Goal: Task Accomplishment & Management: Manage account settings

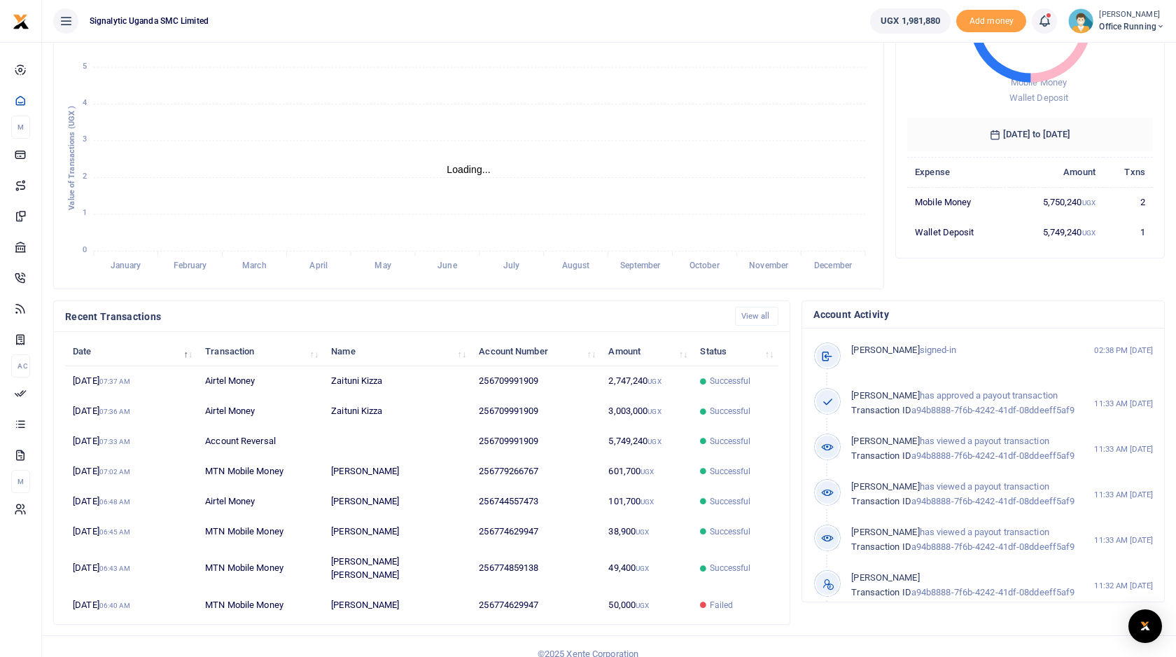
scroll to position [179, 0]
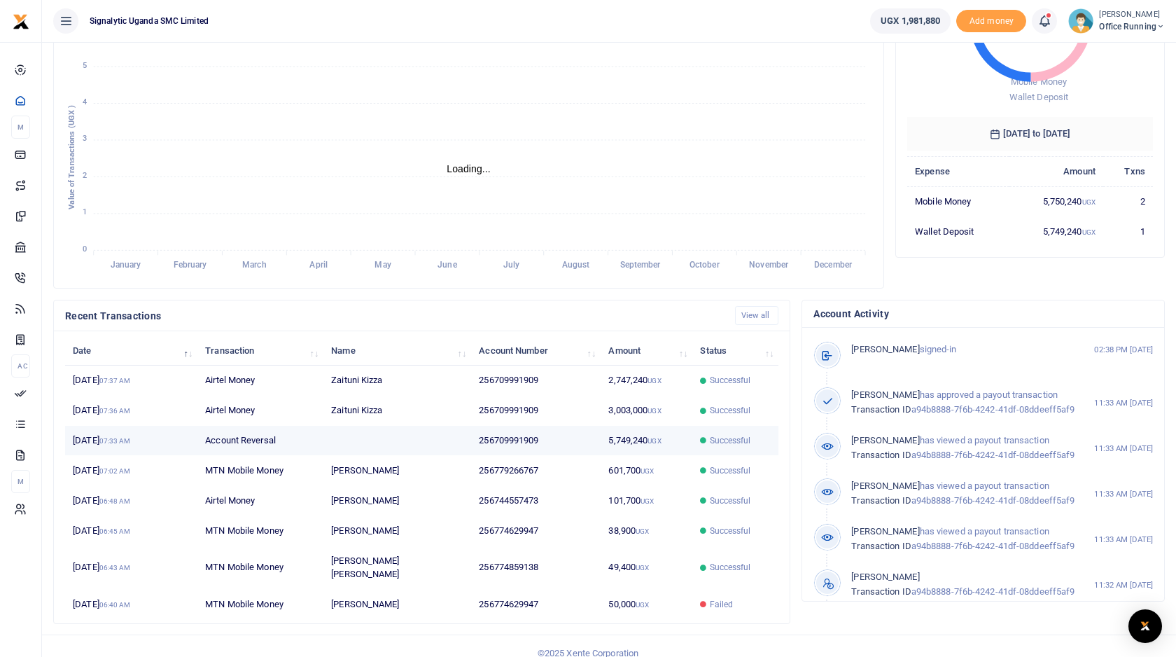
click at [405, 442] on td at bounding box center [397, 441] width 148 height 30
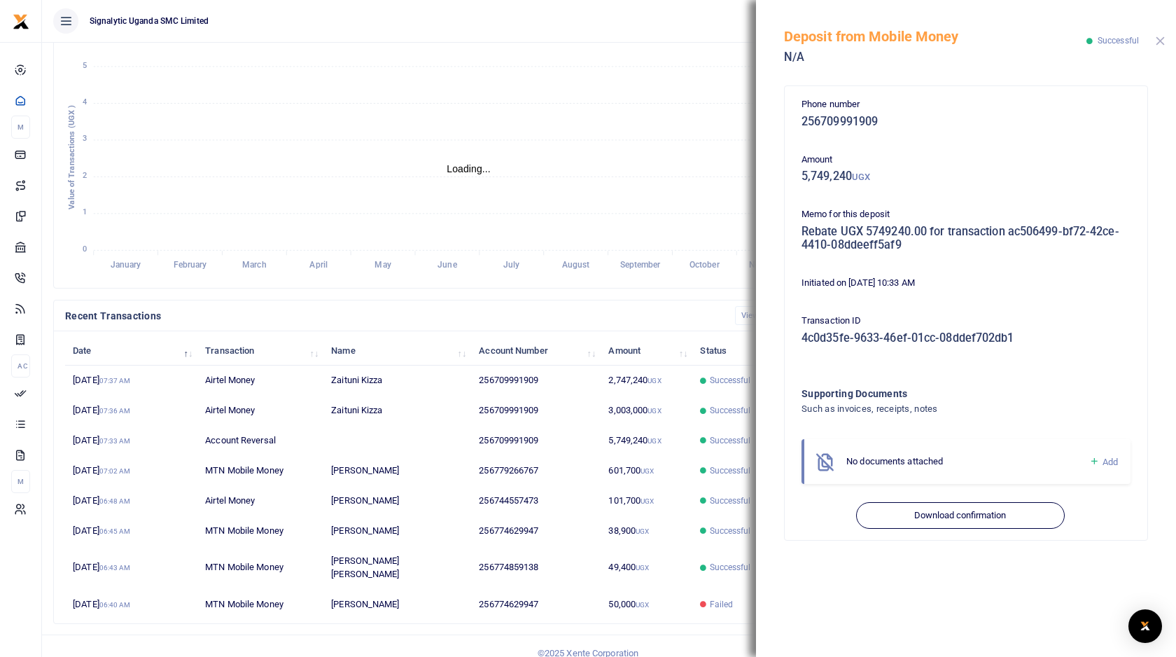
click at [1162, 40] on button "Close" at bounding box center [1160, 40] width 9 height 9
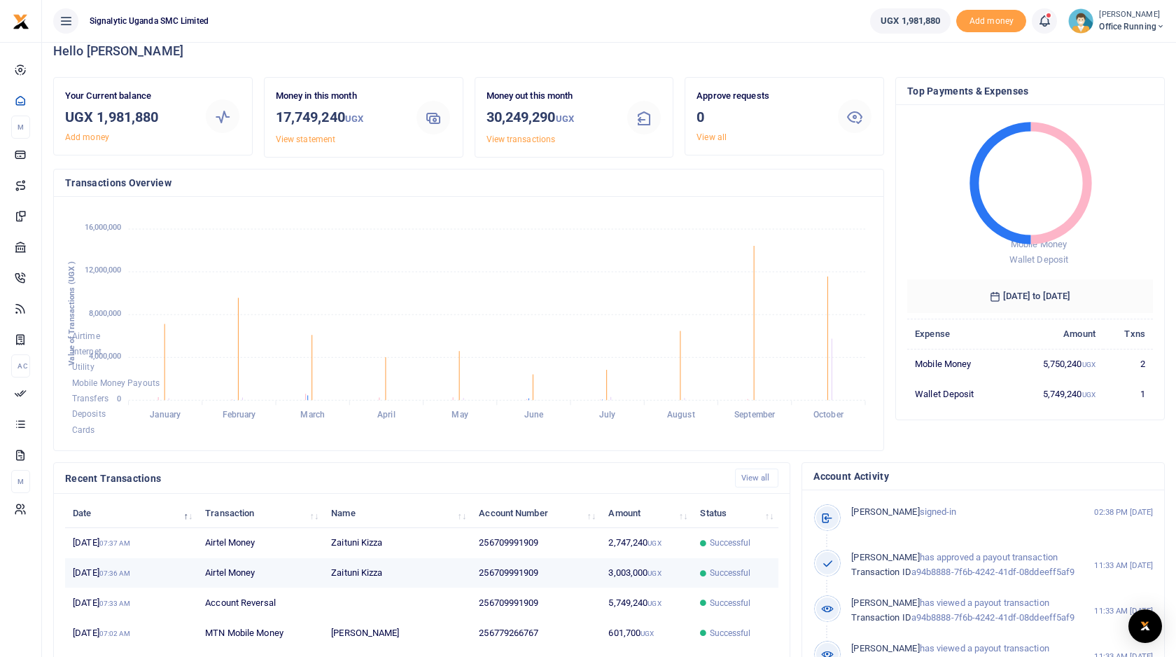
scroll to position [0, 0]
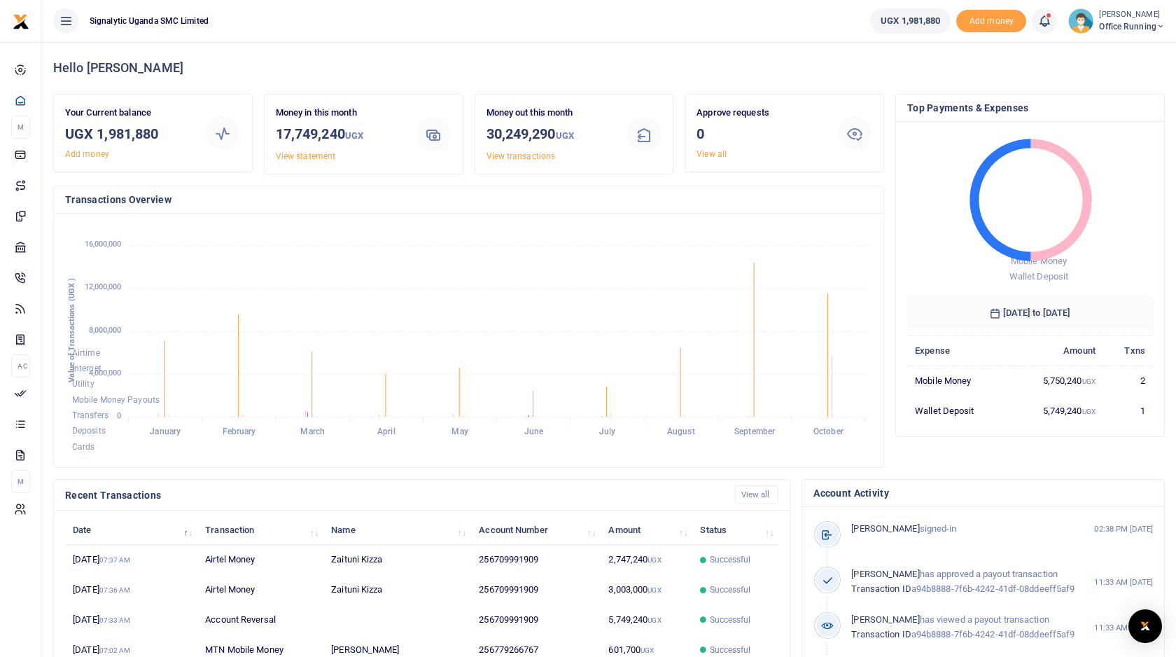
click at [1147, 25] on span "Office Running" at bounding box center [1132, 26] width 66 height 13
click at [1106, 48] on link "Switch accounts" at bounding box center [1100, 51] width 123 height 20
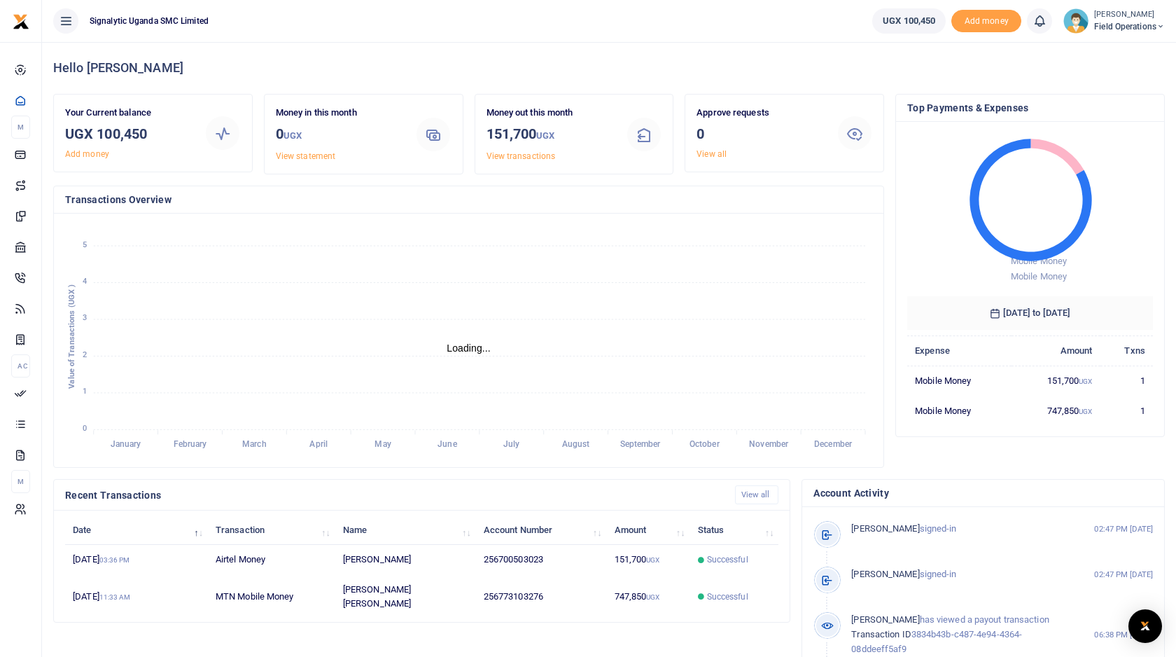
scroll to position [1, 1]
click at [1145, 25] on span "Field Operations" at bounding box center [1129, 26] width 71 height 13
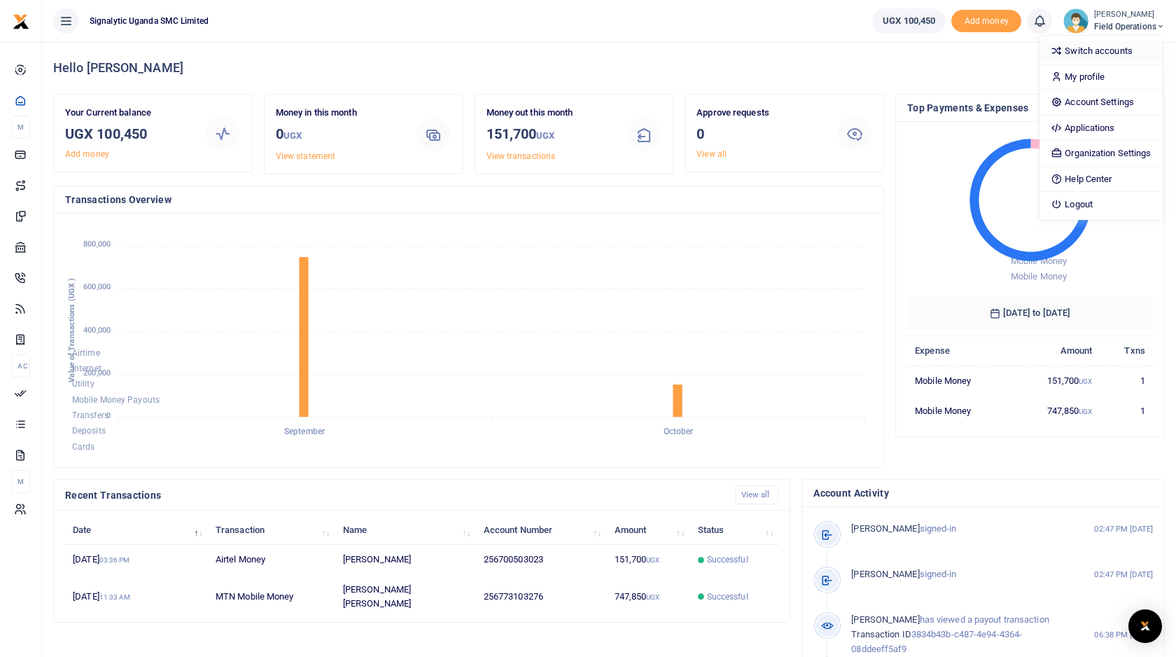
click at [1103, 53] on link "Switch accounts" at bounding box center [1101, 51] width 123 height 20
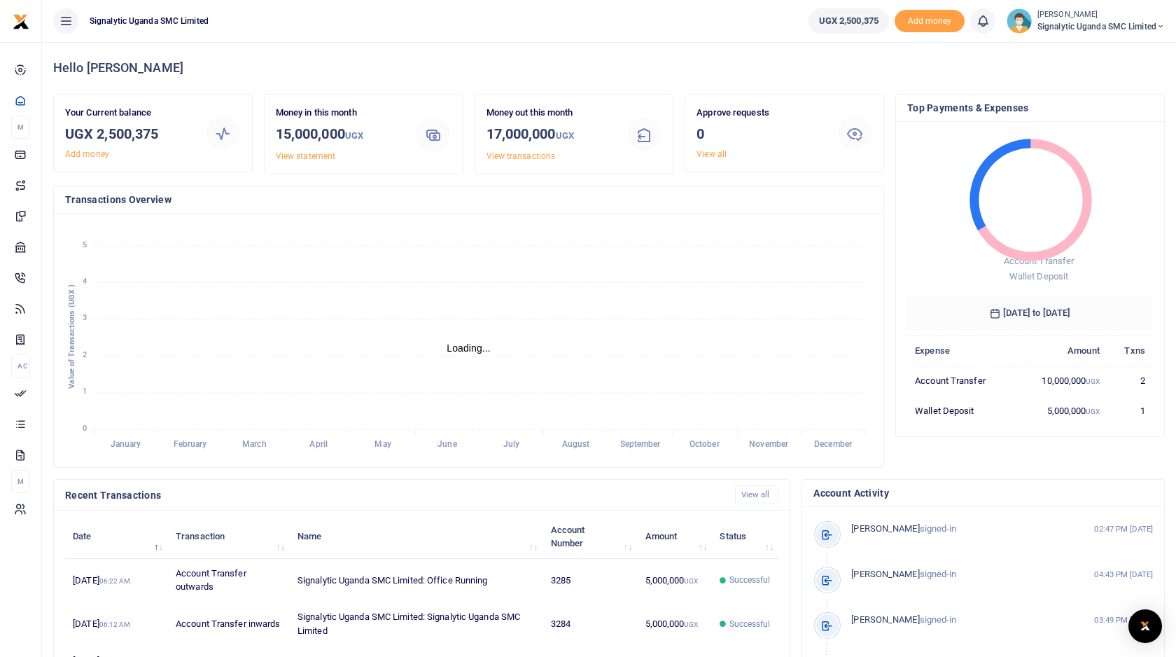
scroll to position [1, 1]
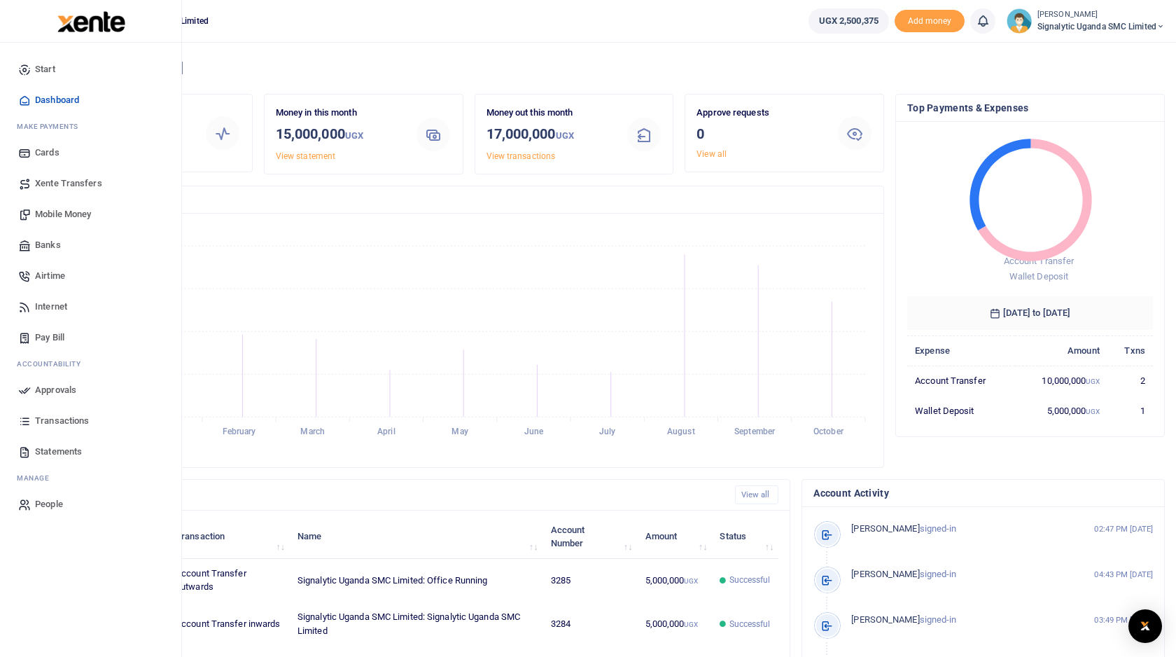
click at [76, 182] on span "Xente Transfers" at bounding box center [68, 183] width 67 height 14
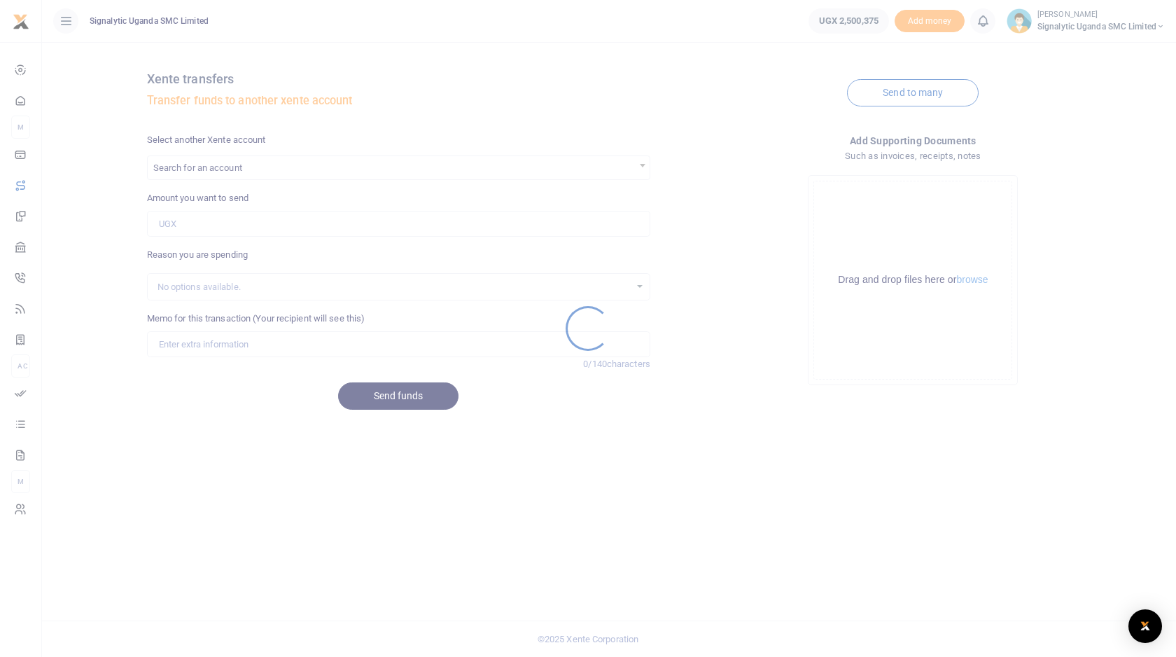
click at [287, 179] on div at bounding box center [588, 328] width 1176 height 657
click at [302, 172] on div at bounding box center [588, 328] width 1176 height 657
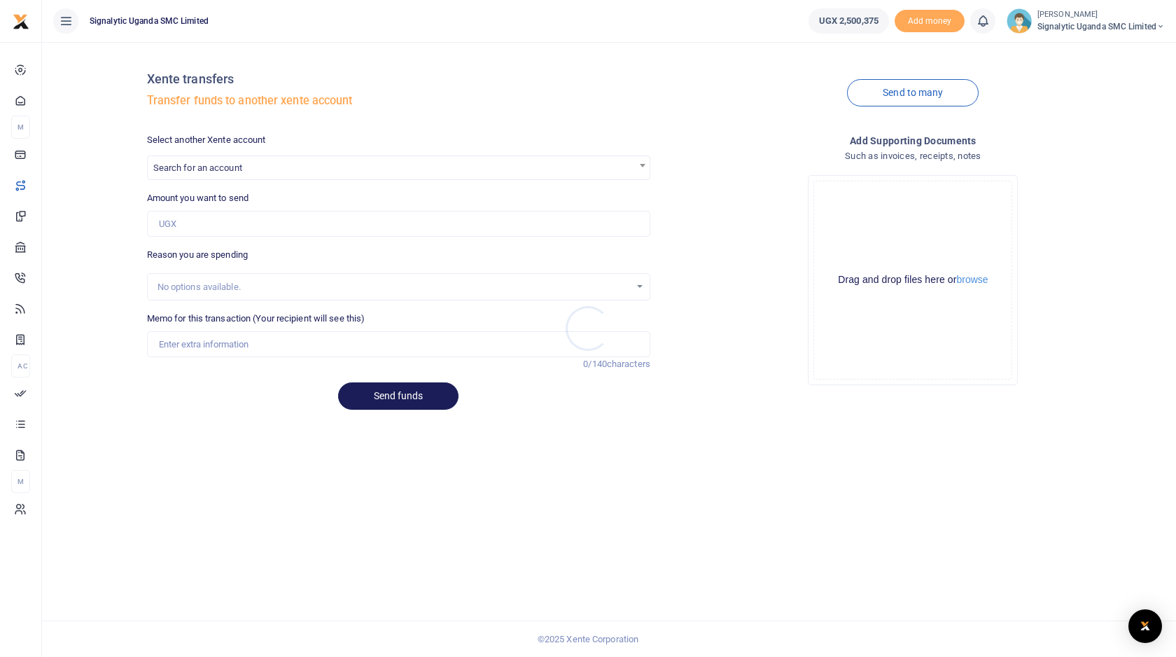
click at [311, 169] on div at bounding box center [588, 328] width 1176 height 657
click at [298, 169] on span "Search for an account" at bounding box center [399, 167] width 502 height 22
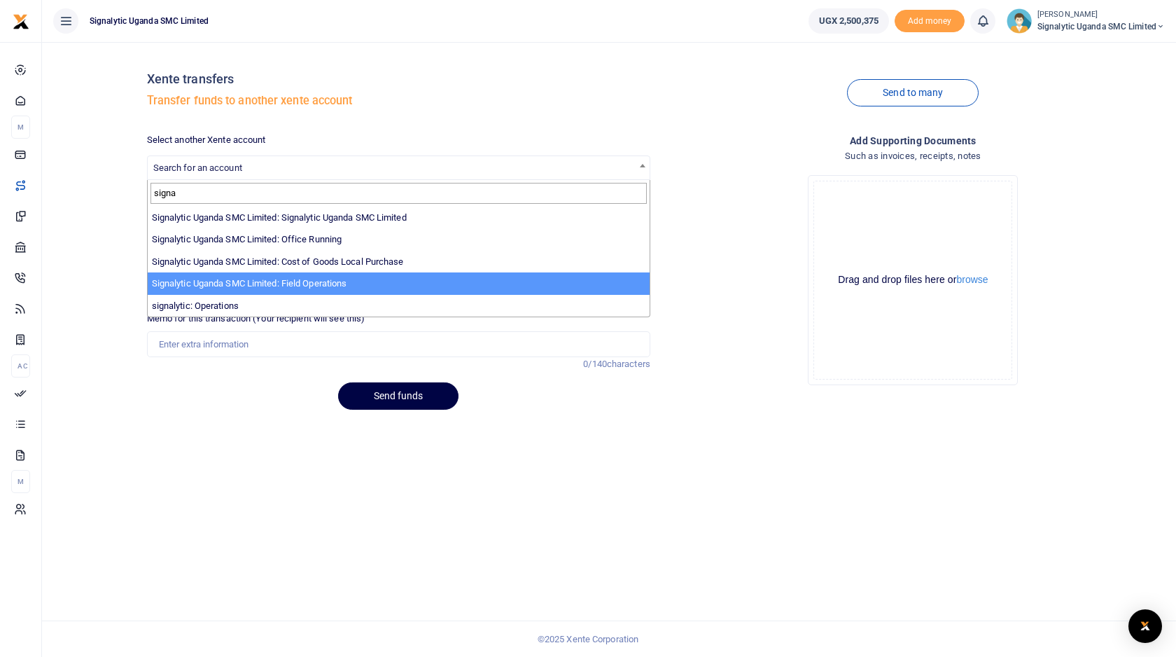
type input "signa"
select select "4066"
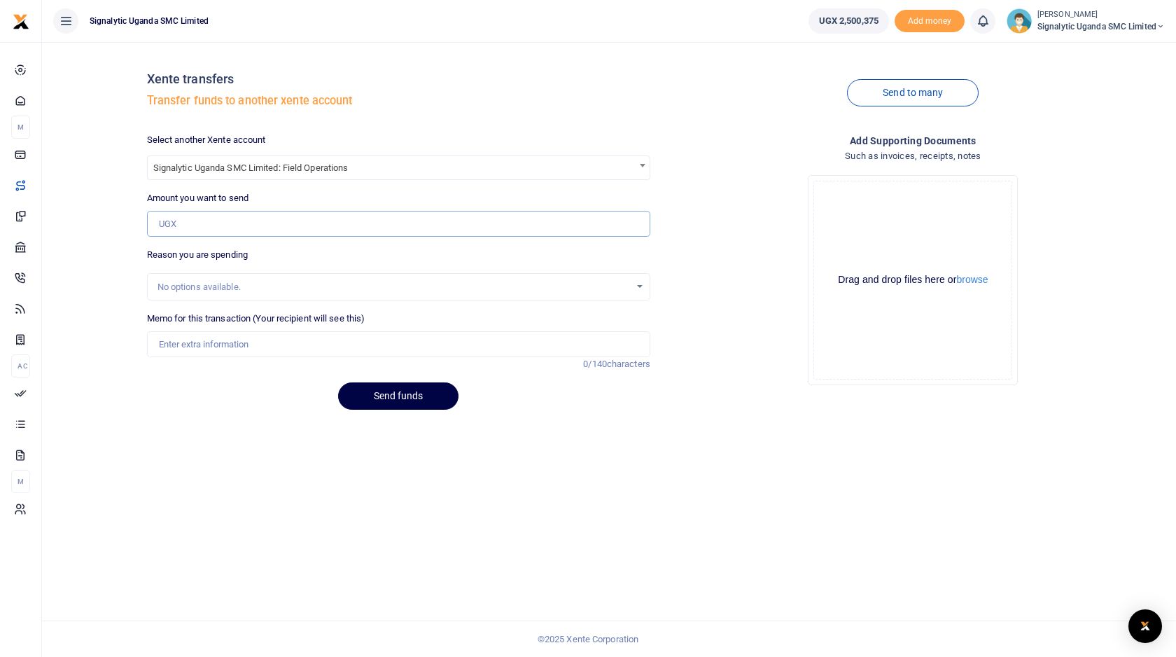
click at [244, 228] on input "Amount you want to send" at bounding box center [398, 224] width 503 height 27
type input "2,000,000"
click at [249, 344] on input "Memo for this transaction (Your recipient will see this)" at bounding box center [398, 344] width 503 height 27
type input "Inter account transfer"
click at [407, 396] on button "Send funds" at bounding box center [398, 395] width 120 height 27
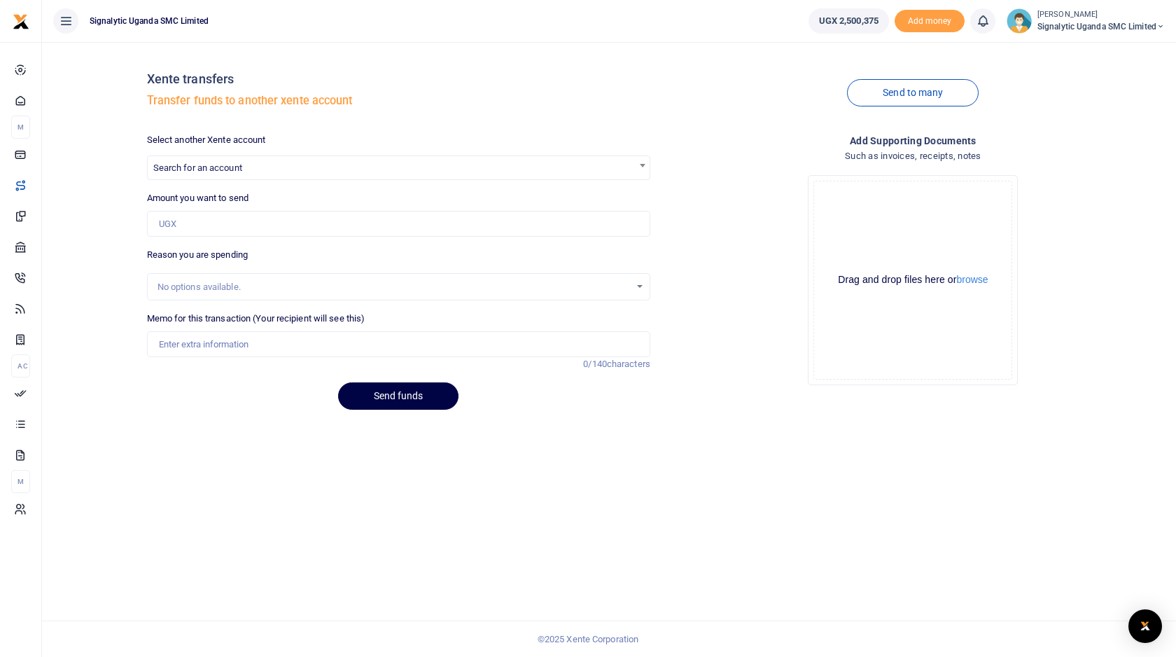
click at [1108, 29] on div at bounding box center [588, 328] width 1176 height 657
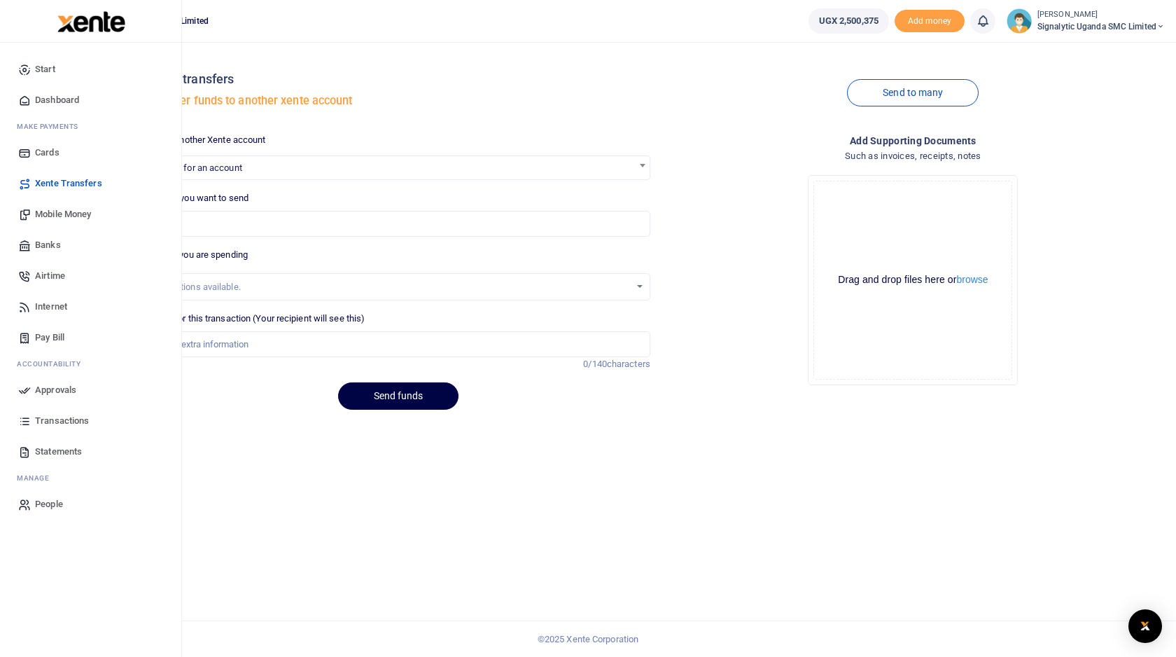
click at [53, 384] on span "Approvals" at bounding box center [55, 390] width 41 height 14
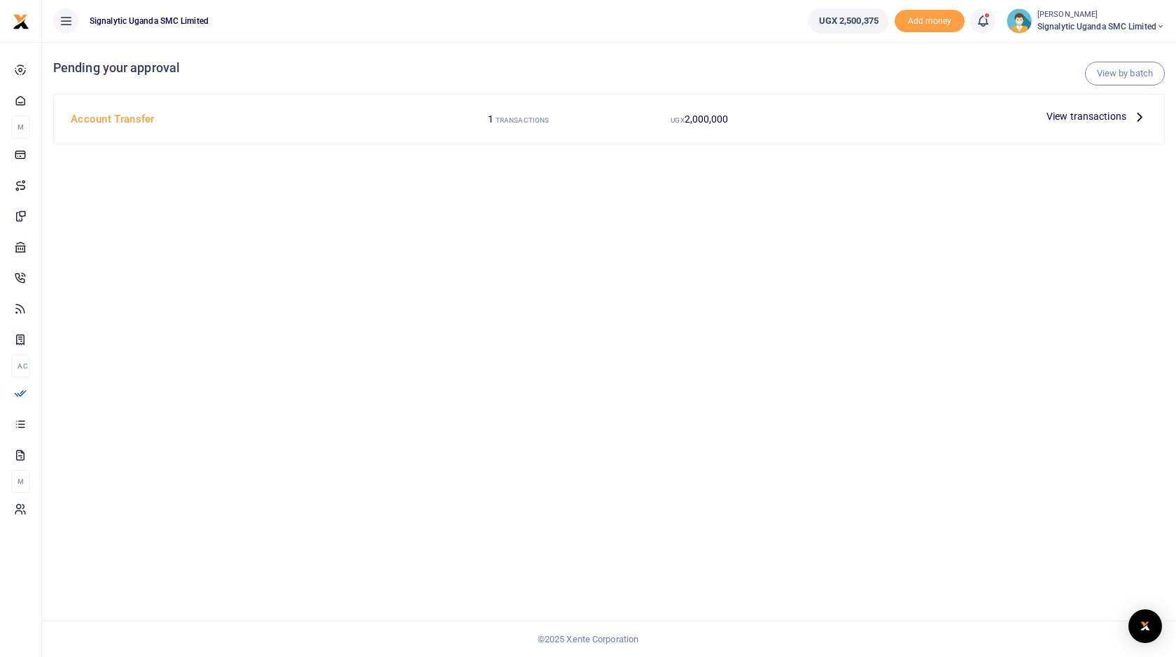
click at [718, 240] on div "View by batch Pending your approval Account Transfer 1 TRANSACTIONS UGX 2,000,0…" at bounding box center [609, 349] width 1134 height 615
click at [1056, 122] on span "View transactions" at bounding box center [1087, 116] width 80 height 15
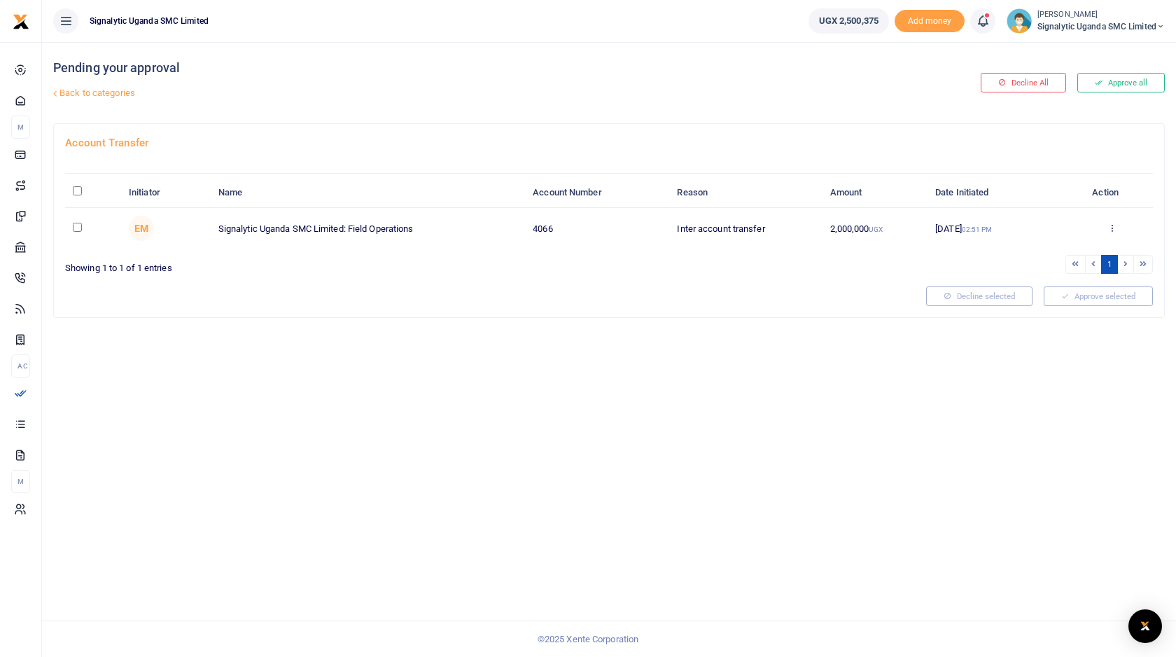
click at [1117, 228] on div "Approve Decline Details" at bounding box center [1112, 229] width 66 height 14
click at [1113, 228] on icon at bounding box center [1112, 228] width 9 height 10
click at [1047, 251] on link "Approve" at bounding box center [1060, 252] width 111 height 20
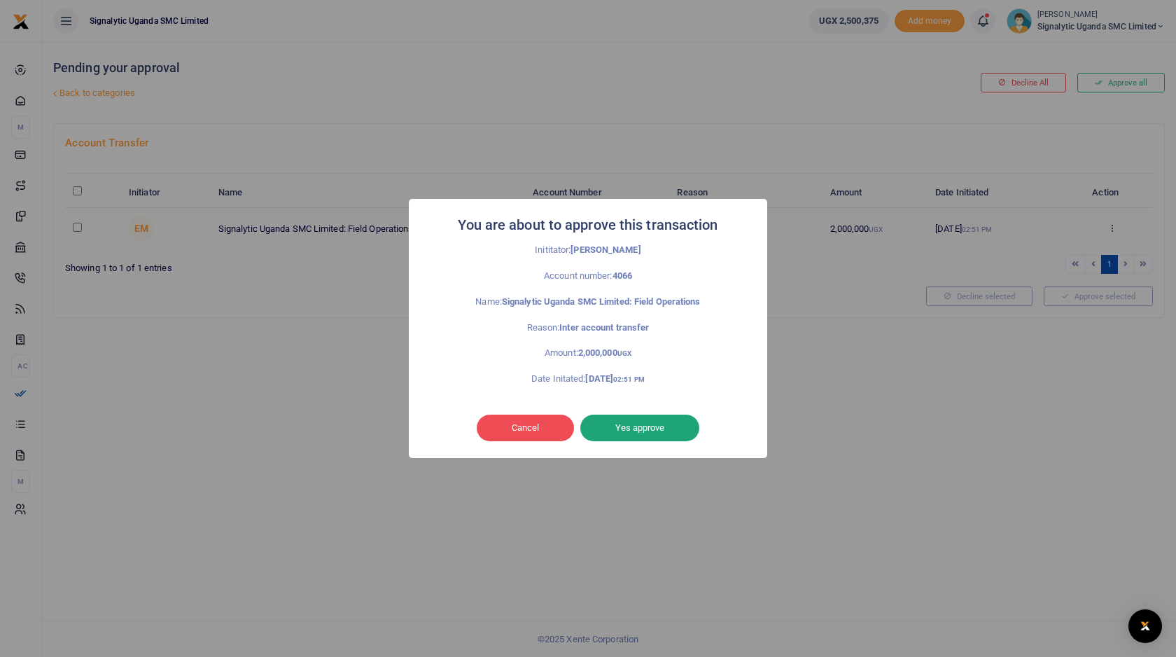
click at [656, 433] on button "Yes approve" at bounding box center [639, 427] width 119 height 27
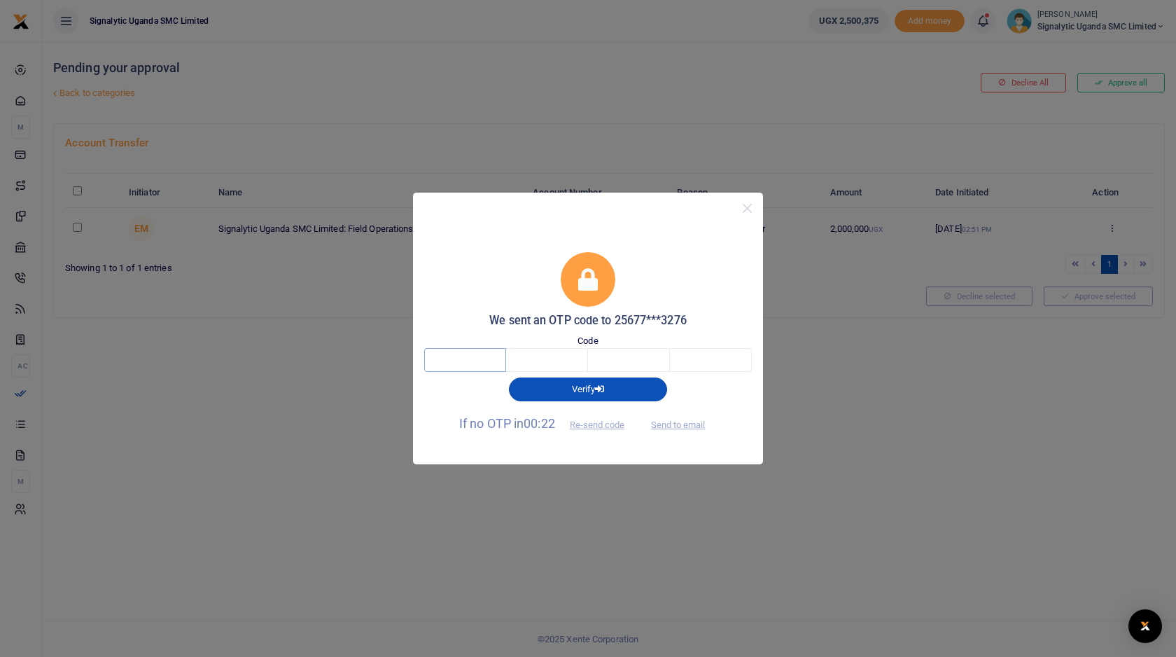
click at [459, 357] on input "text" at bounding box center [465, 360] width 82 height 24
type input "3"
type input "8"
type input "6"
type input "4"
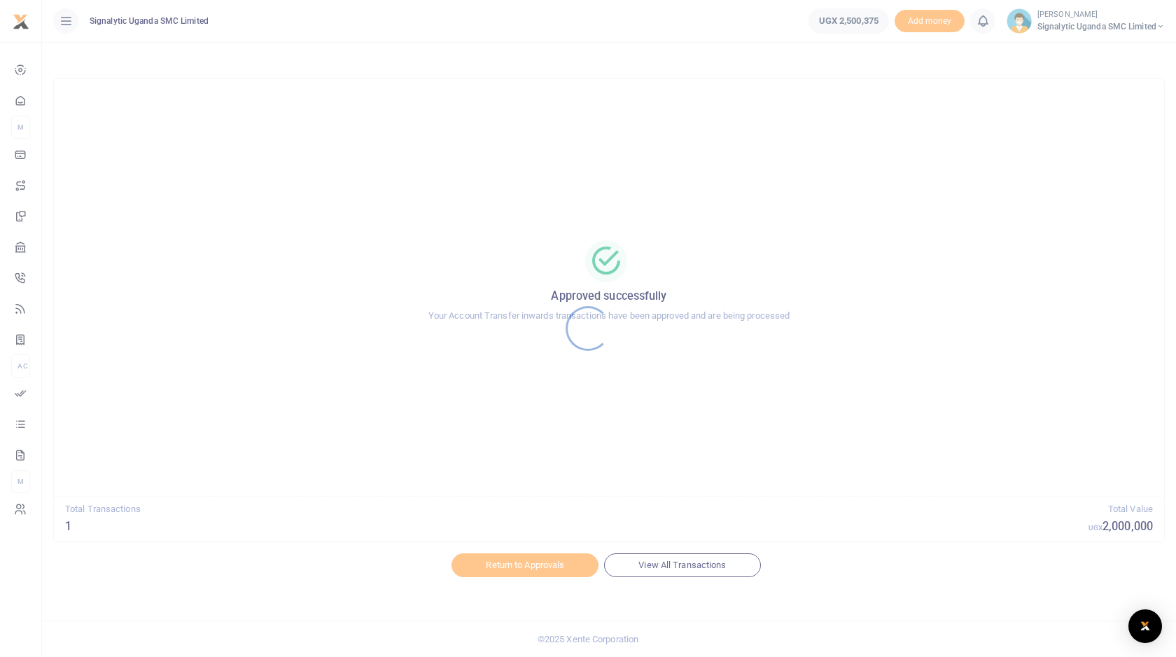
click at [1110, 24] on div at bounding box center [588, 328] width 1176 height 657
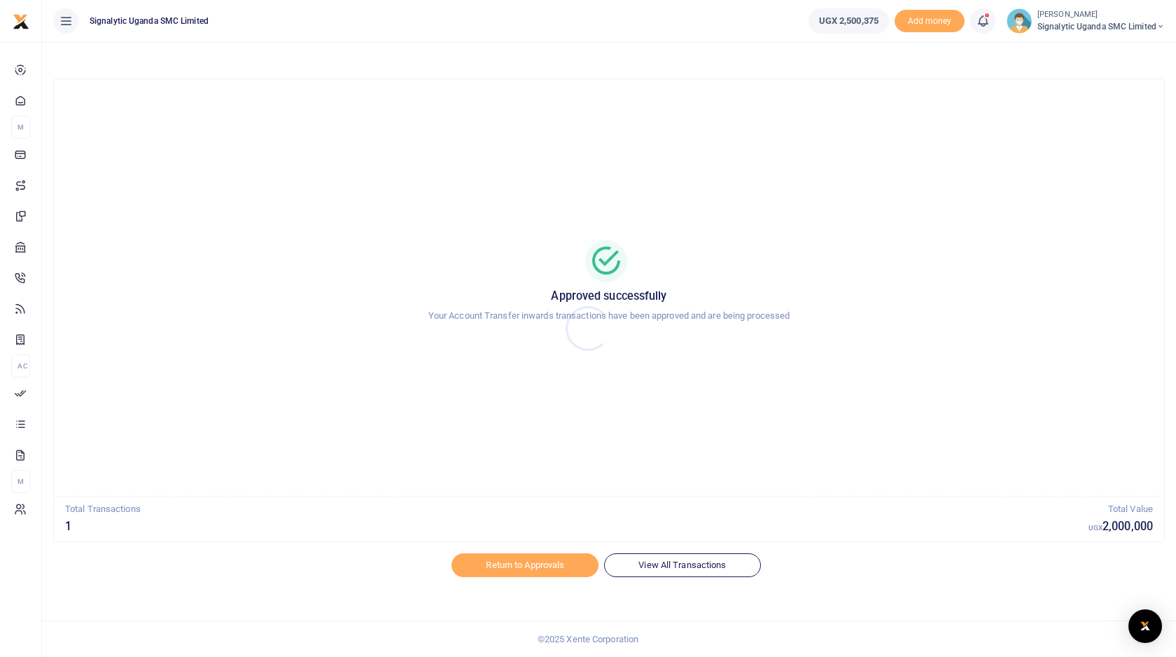
click at [1089, 24] on div at bounding box center [588, 328] width 1176 height 657
click at [1123, 28] on span "Signalytic Uganda SMC Limited" at bounding box center [1101, 26] width 127 height 13
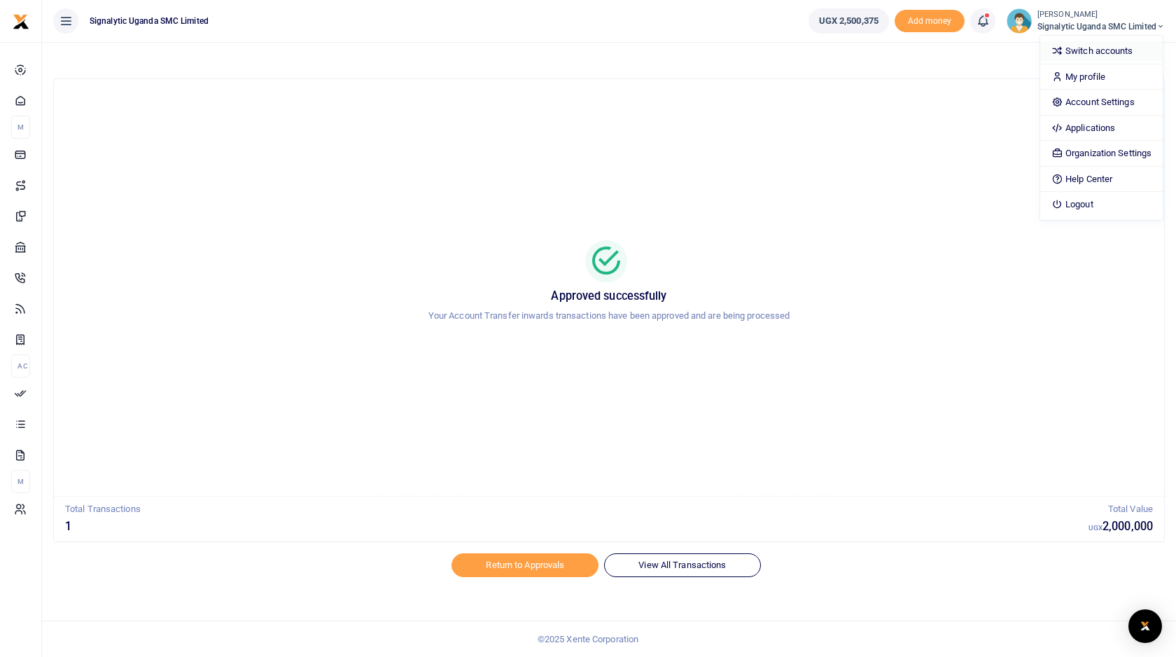
click at [1074, 57] on link "Switch accounts" at bounding box center [1101, 51] width 123 height 20
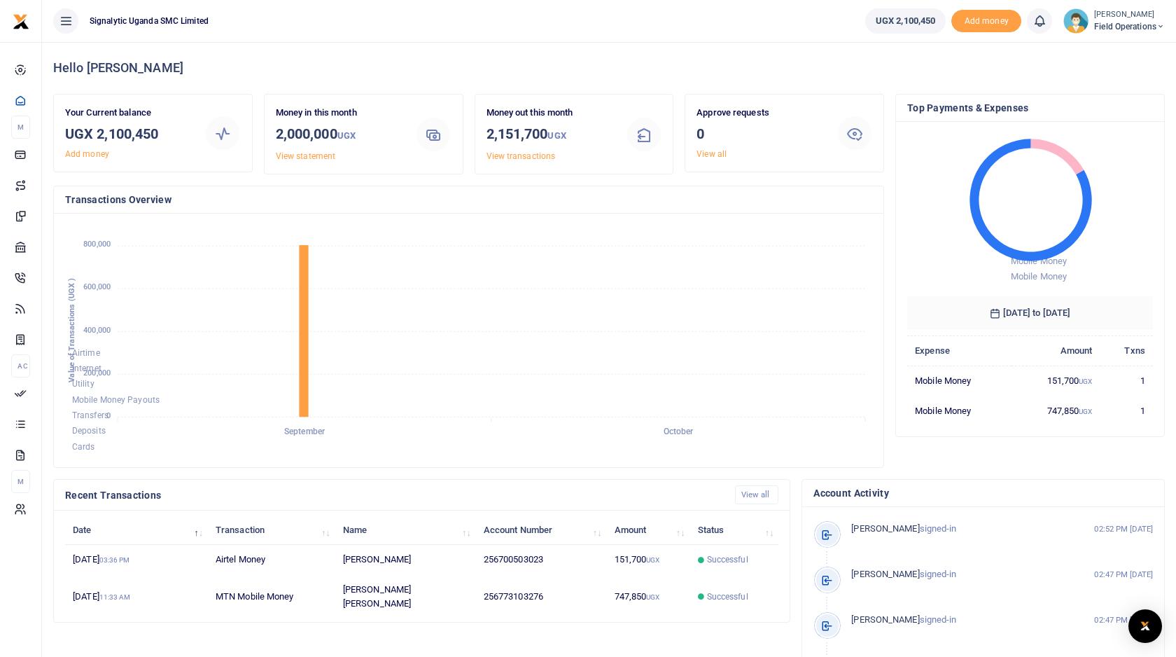
scroll to position [1, 1]
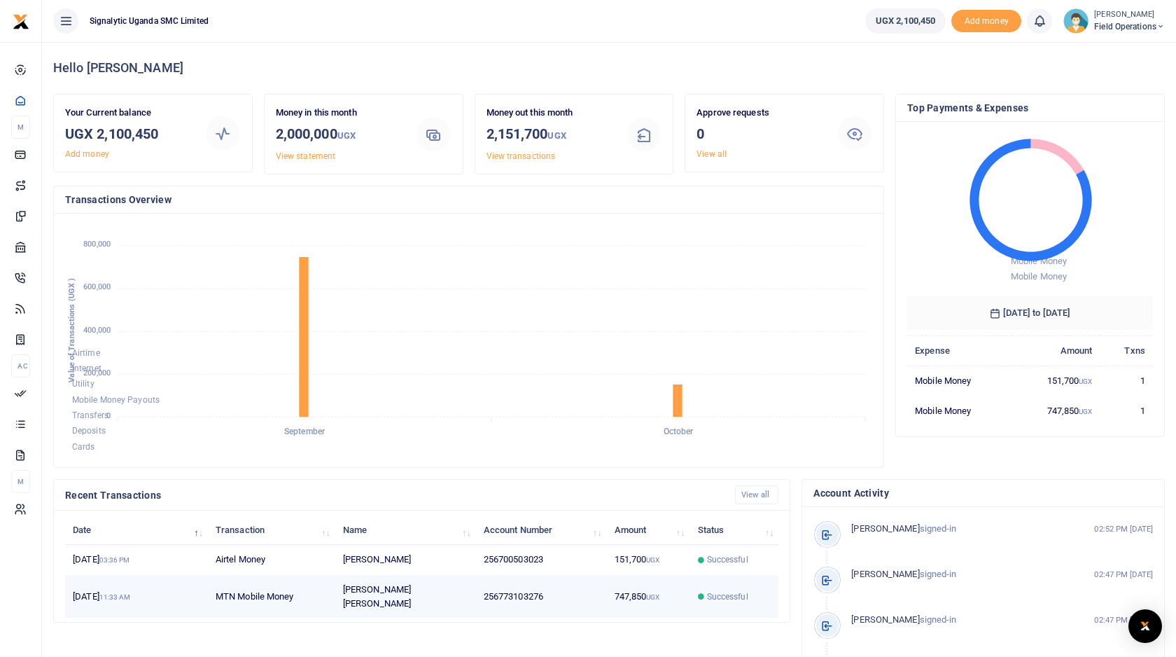
click at [628, 593] on td "747,850 UGX" at bounding box center [647, 596] width 83 height 43
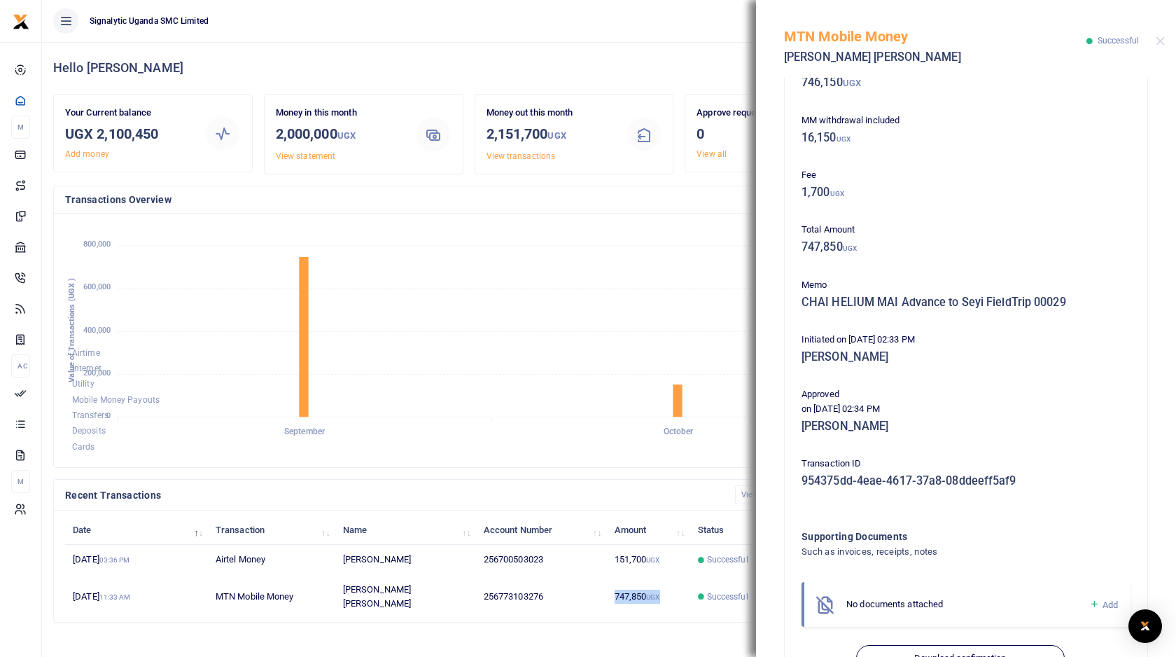
scroll to position [142, 0]
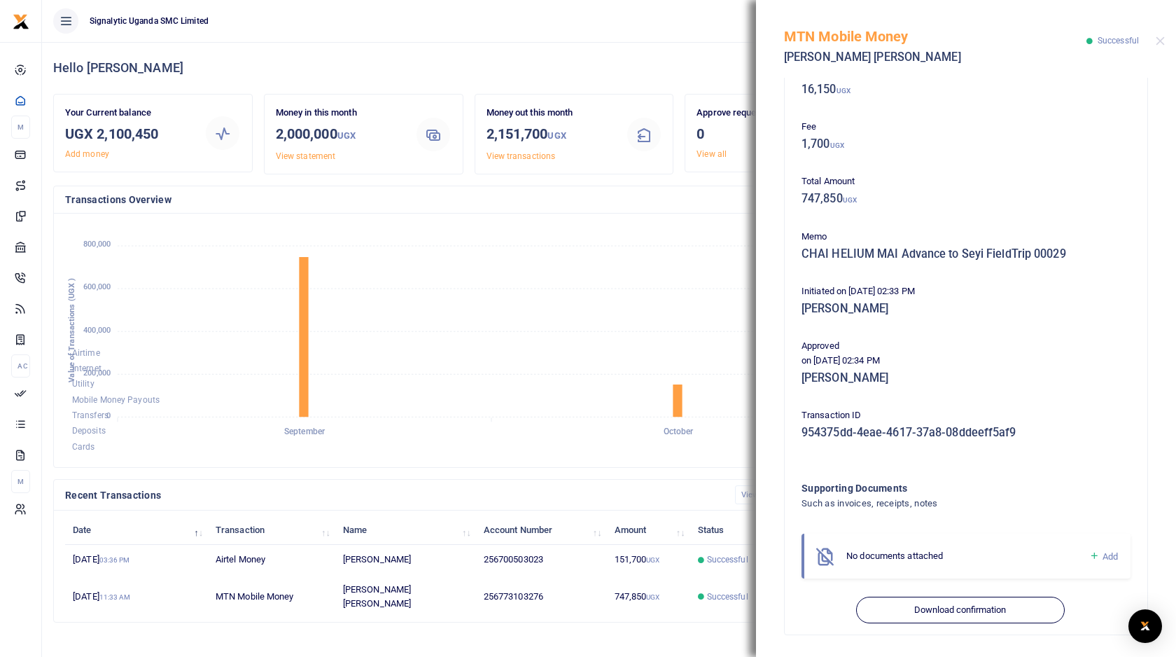
click at [933, 252] on h5 "CHAI HELIUM MAI Advance to Seyi FieldTrip 00029" at bounding box center [966, 254] width 329 height 14
copy div "CHAI HELIUM MAI Advance to Seyi FieldTrip 00029"
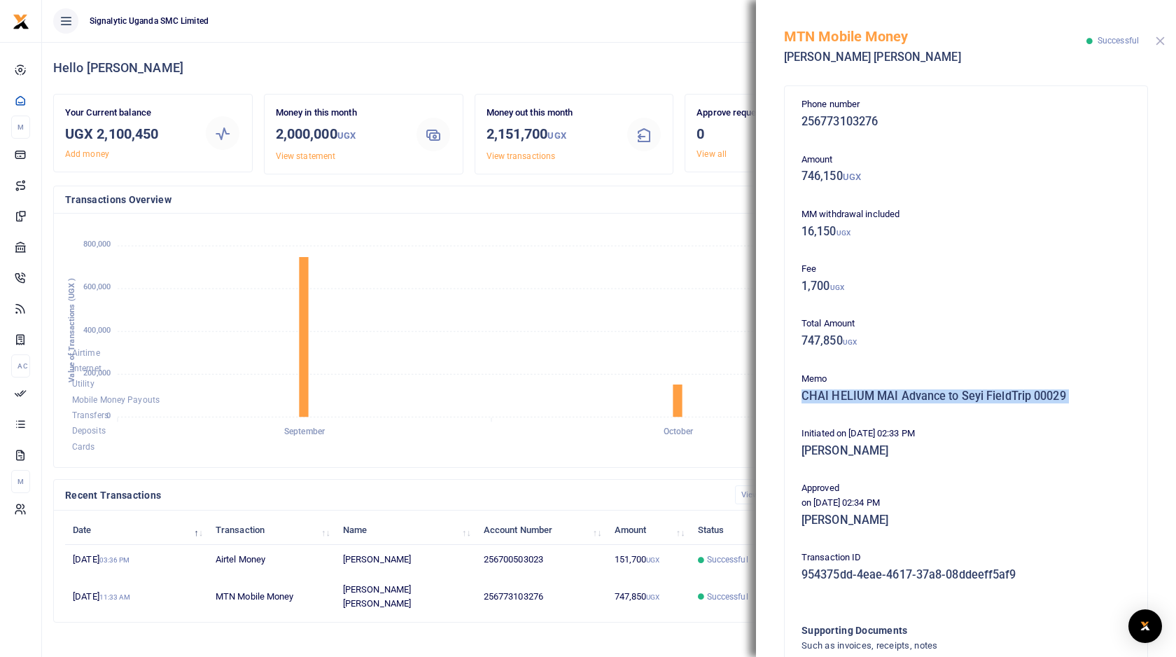
click at [1164, 39] on button "Close" at bounding box center [1160, 40] width 9 height 9
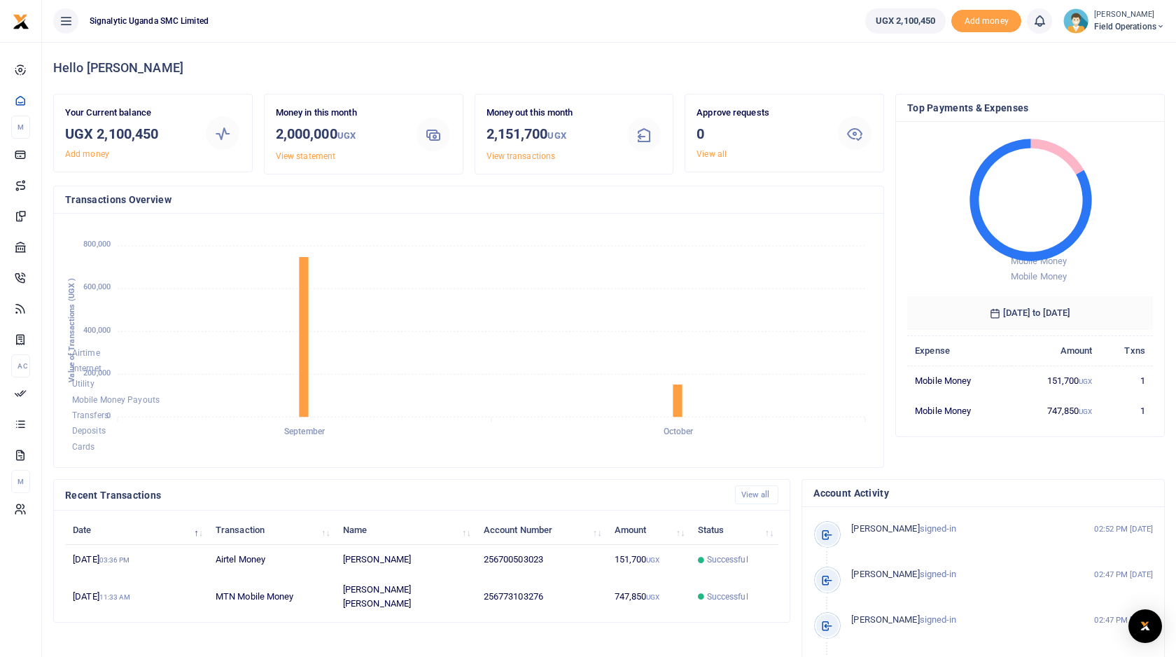
click at [68, 23] on icon at bounding box center [66, 20] width 14 height 15
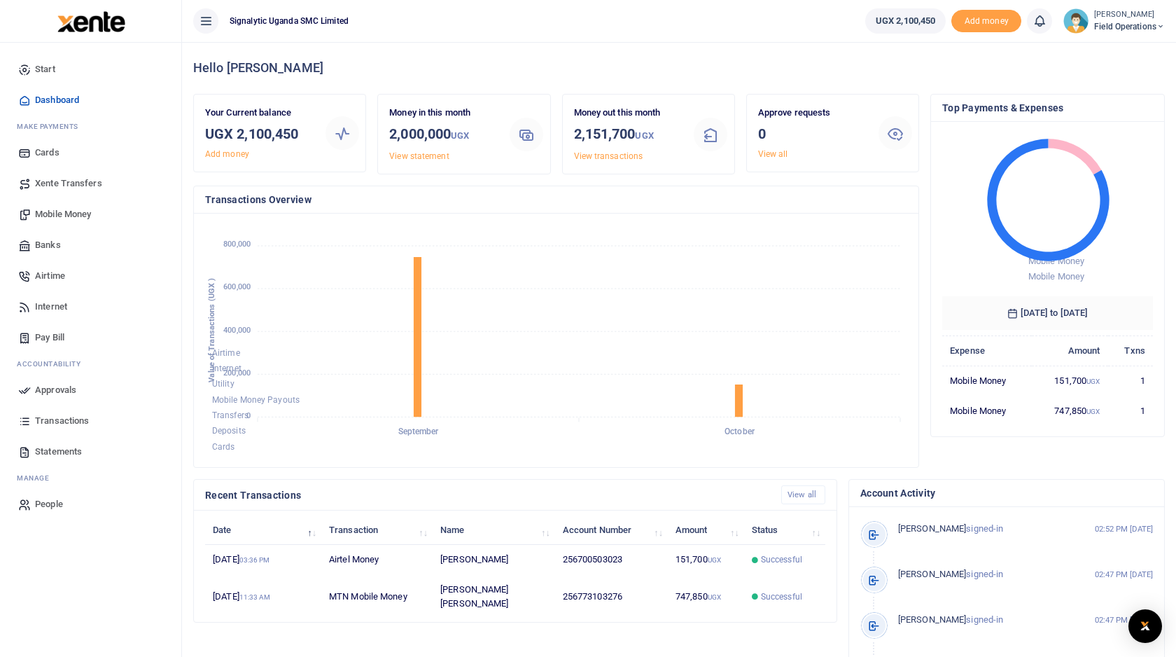
scroll to position [1, 1]
click at [59, 423] on span "Transactions" at bounding box center [62, 421] width 54 height 14
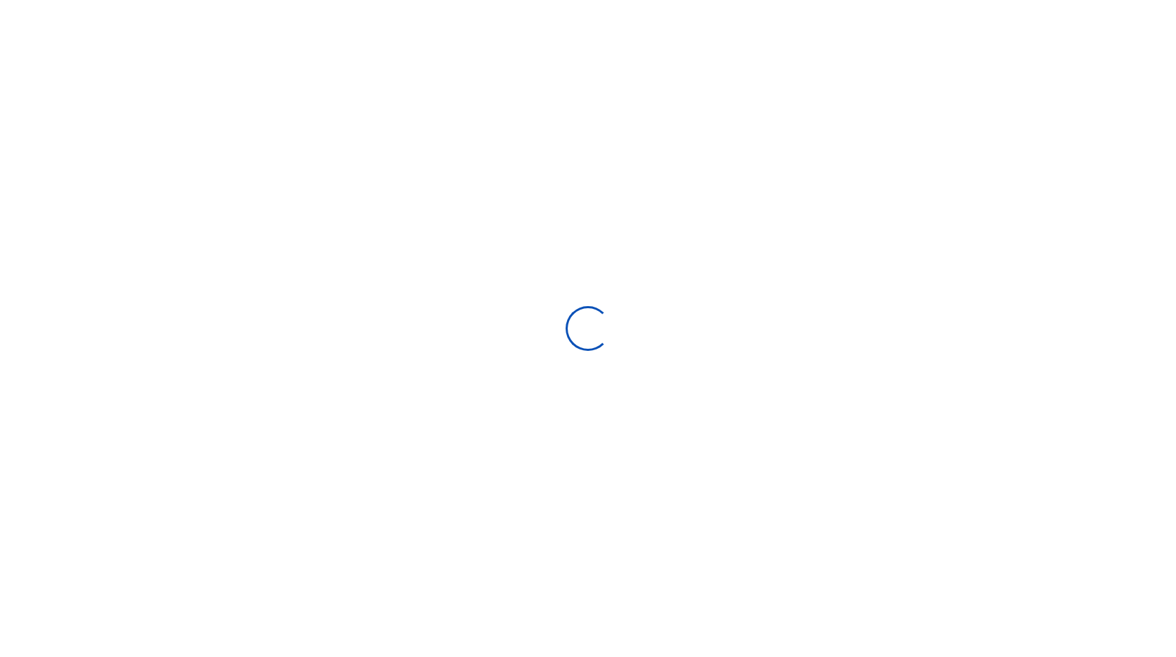
type input "[DATE] - [DATE]"
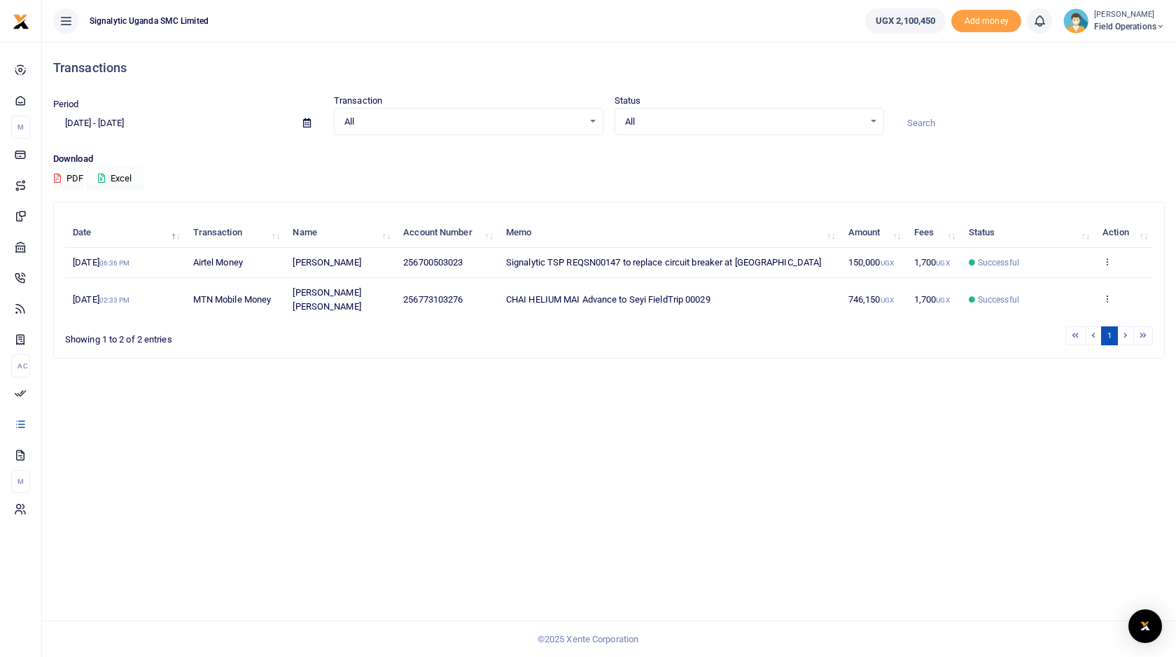
click at [1107, 293] on icon at bounding box center [1107, 298] width 9 height 10
click at [1067, 274] on link "Send again" at bounding box center [1056, 284] width 111 height 20
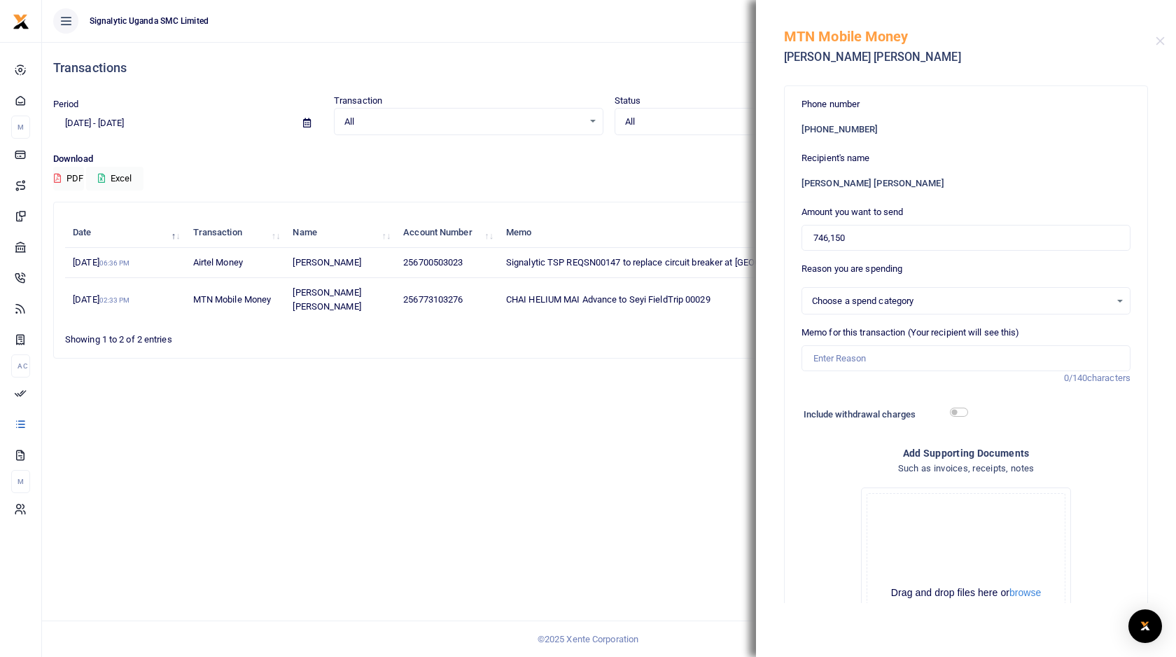
select select
click at [877, 363] on input "Memo for this transaction (Your recipient will see this)" at bounding box center [966, 358] width 329 height 27
paste input "CHAI HELIUM MAI Advance to Seyi FieldTrip 00029"
type input "CHAI HELIUM MAI Advance to Seyi FieldTrip 00031"
click at [864, 247] on input "746,150" at bounding box center [966, 238] width 329 height 27
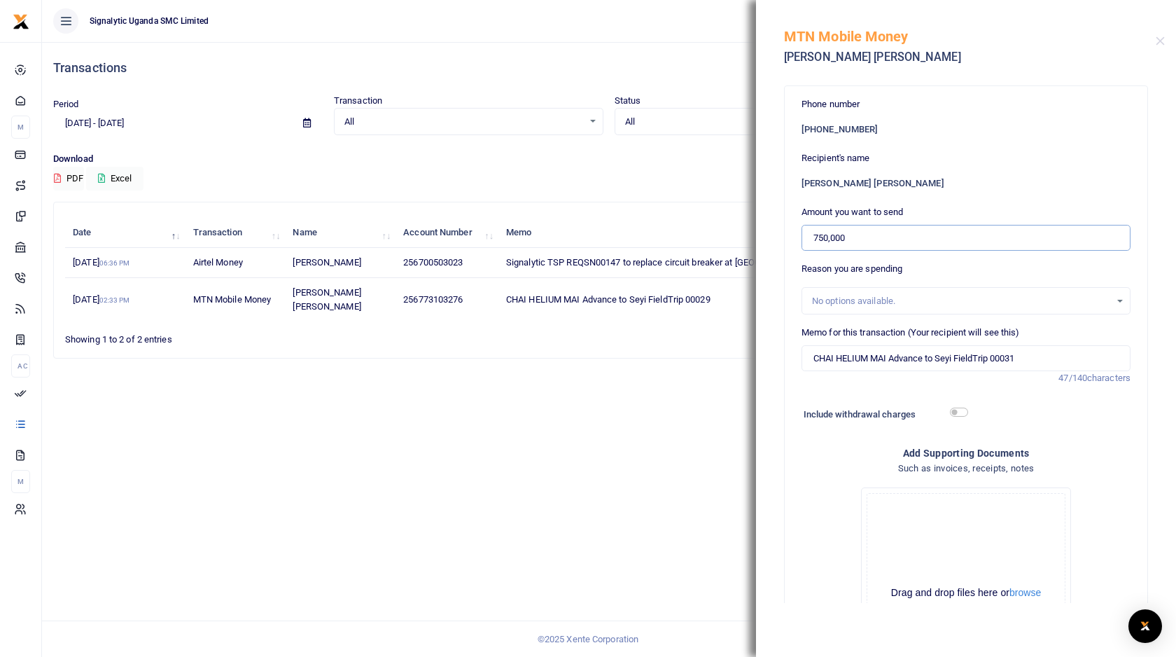
type input "750,000"
click at [1148, 265] on div "Phone number +256 773103276 Recipient's name Elvis Baliraine Mugabi Amount you …" at bounding box center [966, 340] width 420 height 525
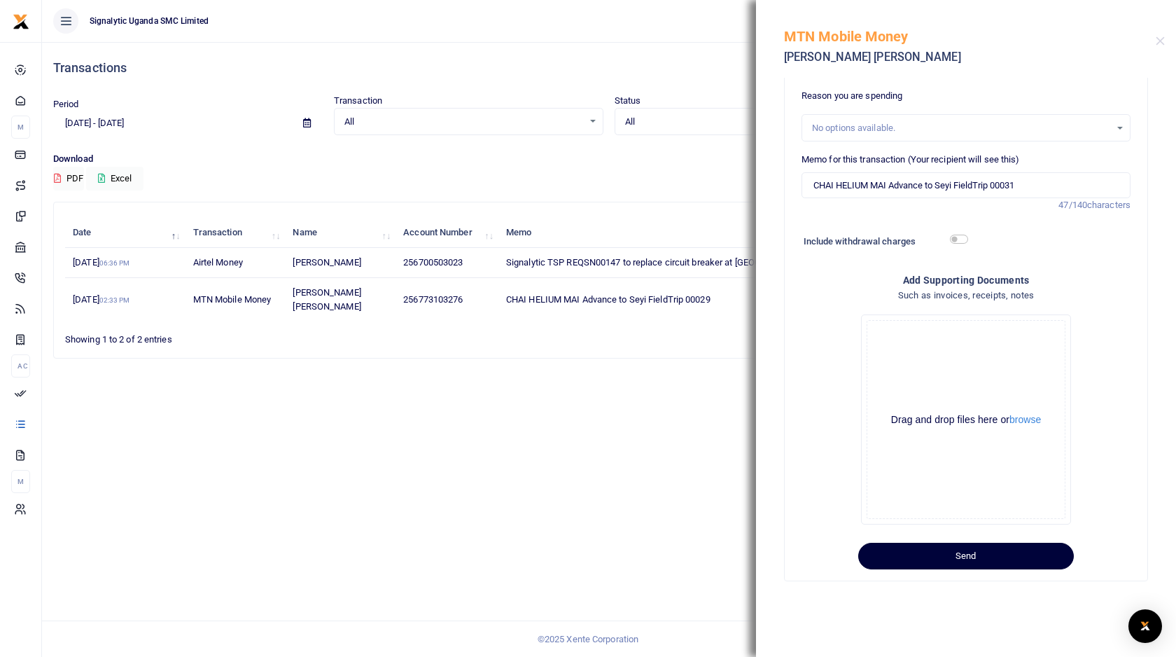
click at [997, 566] on button "Send" at bounding box center [966, 556] width 216 height 27
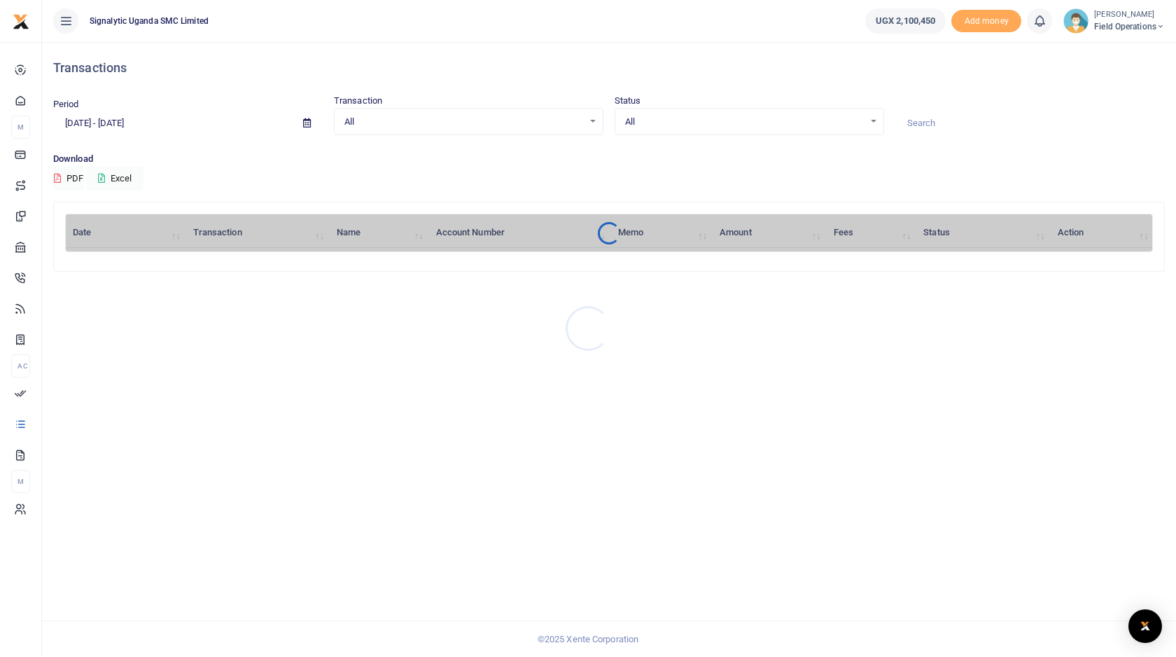
click at [1134, 19] on div at bounding box center [588, 328] width 1176 height 657
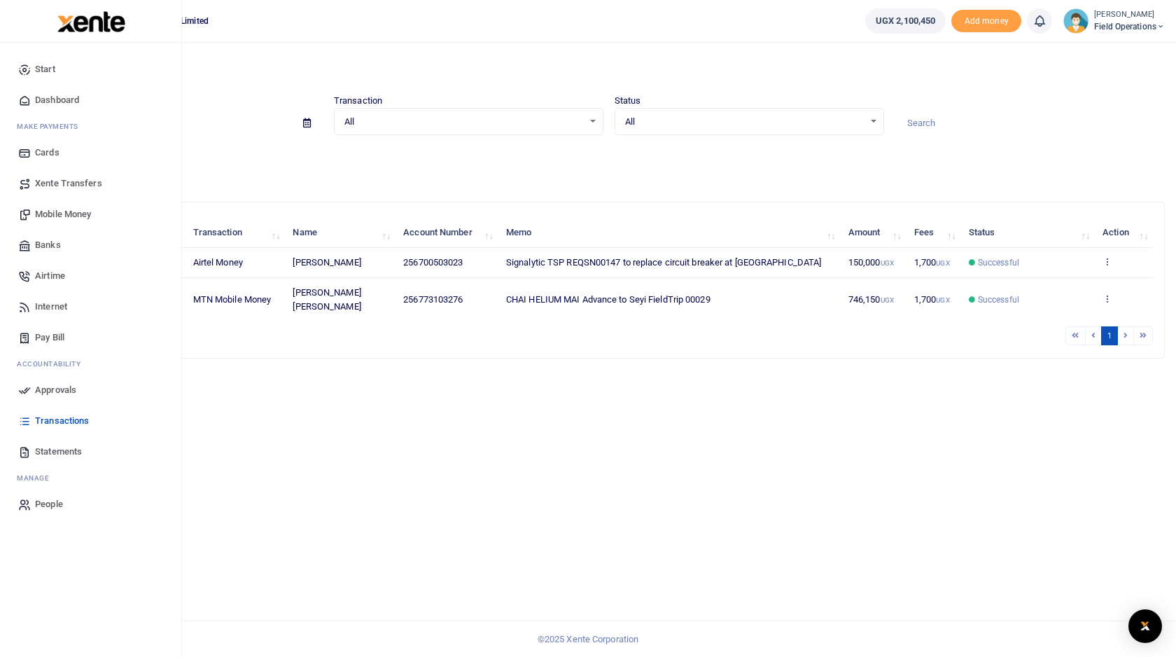
click at [60, 388] on span "Approvals" at bounding box center [55, 390] width 41 height 14
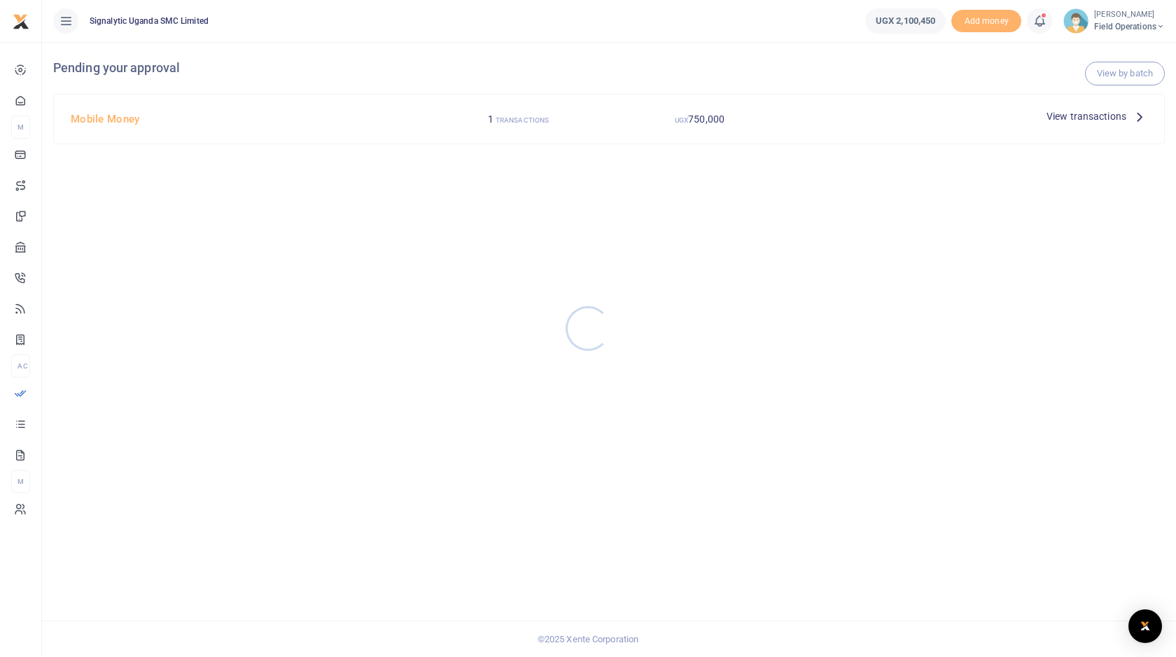
click at [1071, 118] on div at bounding box center [588, 328] width 1176 height 657
click at [1077, 116] on span "View transactions" at bounding box center [1087, 116] width 80 height 15
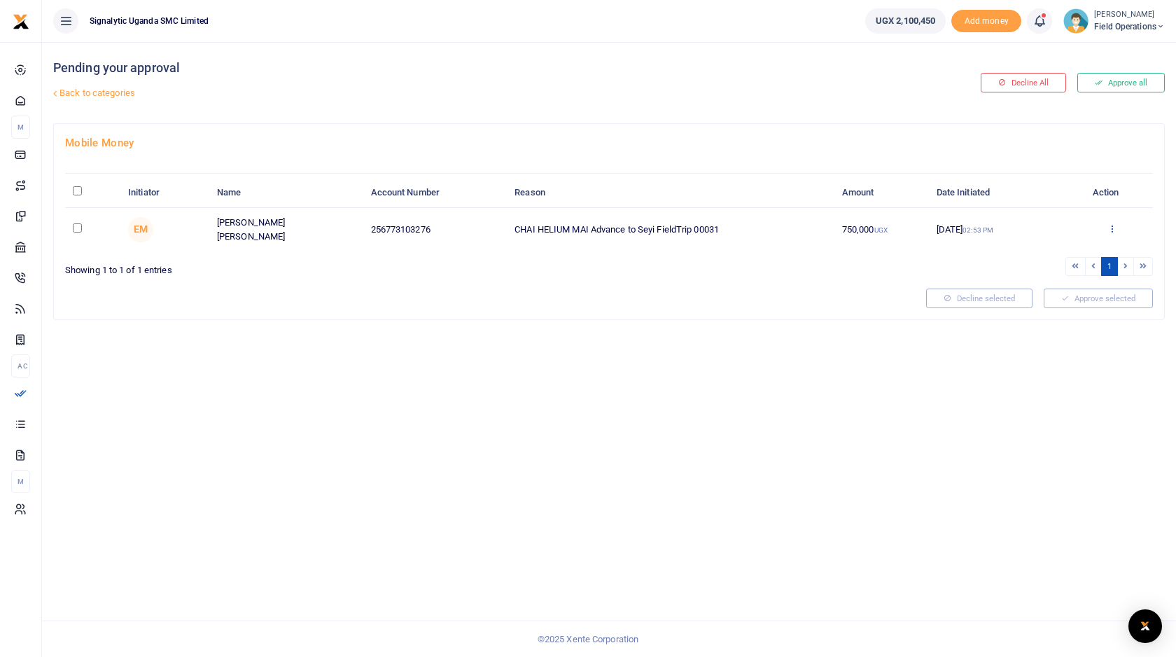
click at [1114, 225] on icon at bounding box center [1112, 228] width 9 height 10
click at [1062, 253] on link "Approve" at bounding box center [1061, 252] width 111 height 20
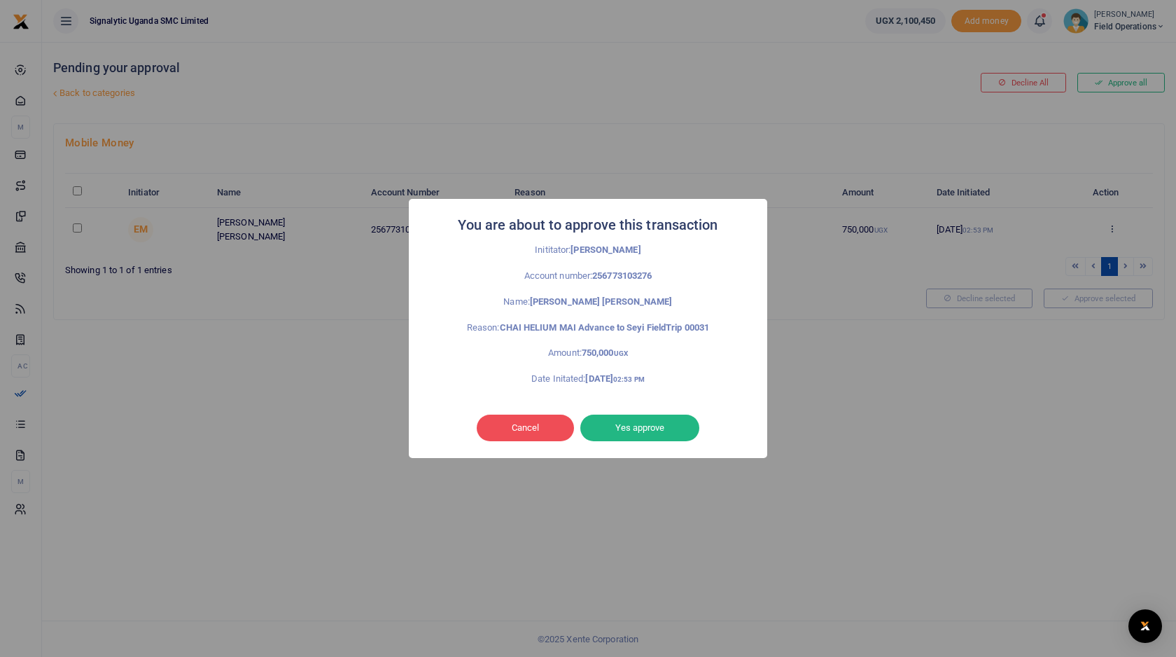
click at [655, 448] on div "You are about to approve this transaction × Inititator: Elvis Mugabi Account nu…" at bounding box center [588, 328] width 358 height 258
click at [668, 431] on button "Yes approve" at bounding box center [639, 427] width 119 height 27
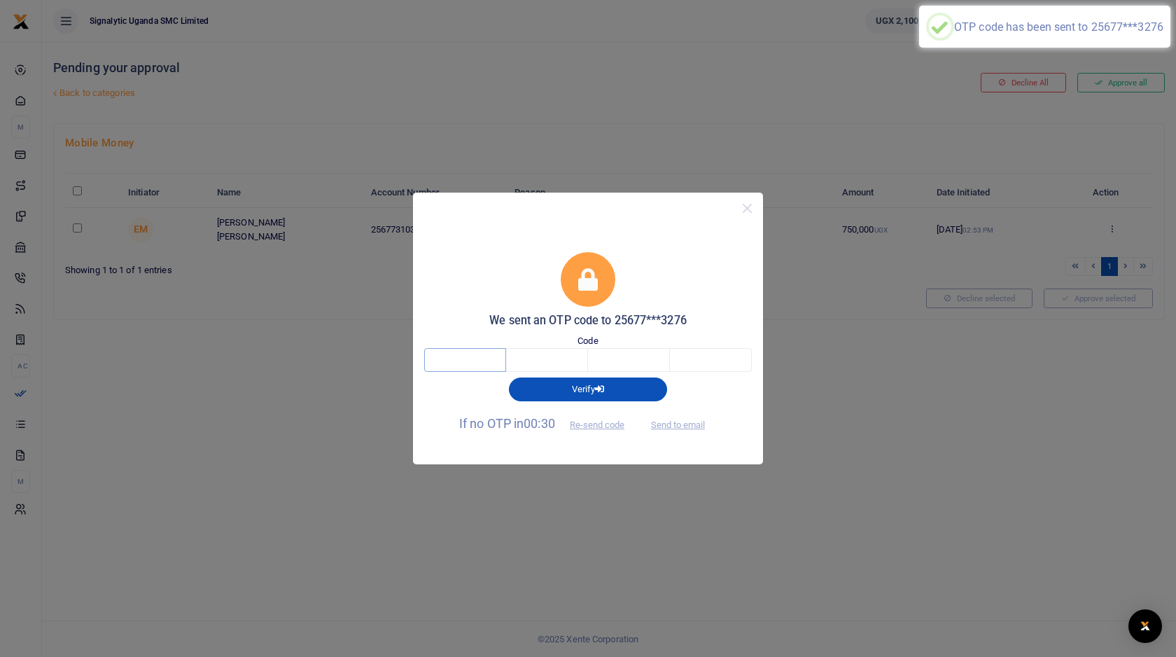
click at [463, 365] on input "text" at bounding box center [465, 360] width 82 height 24
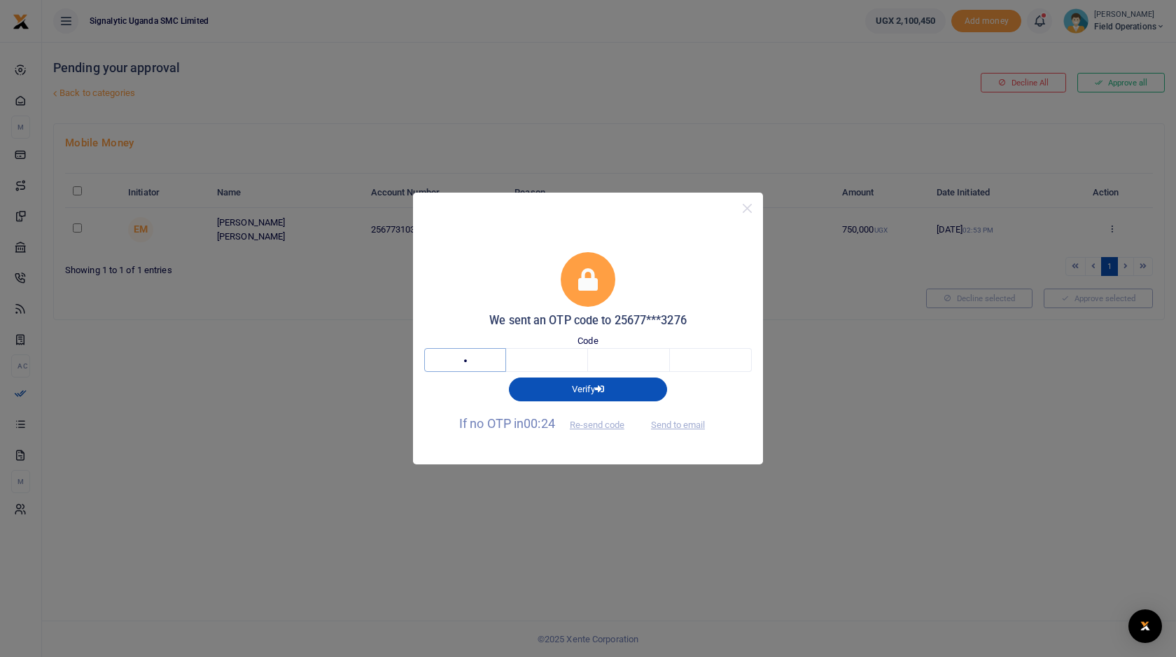
type input "8"
type input "0"
type input "4"
type input "3"
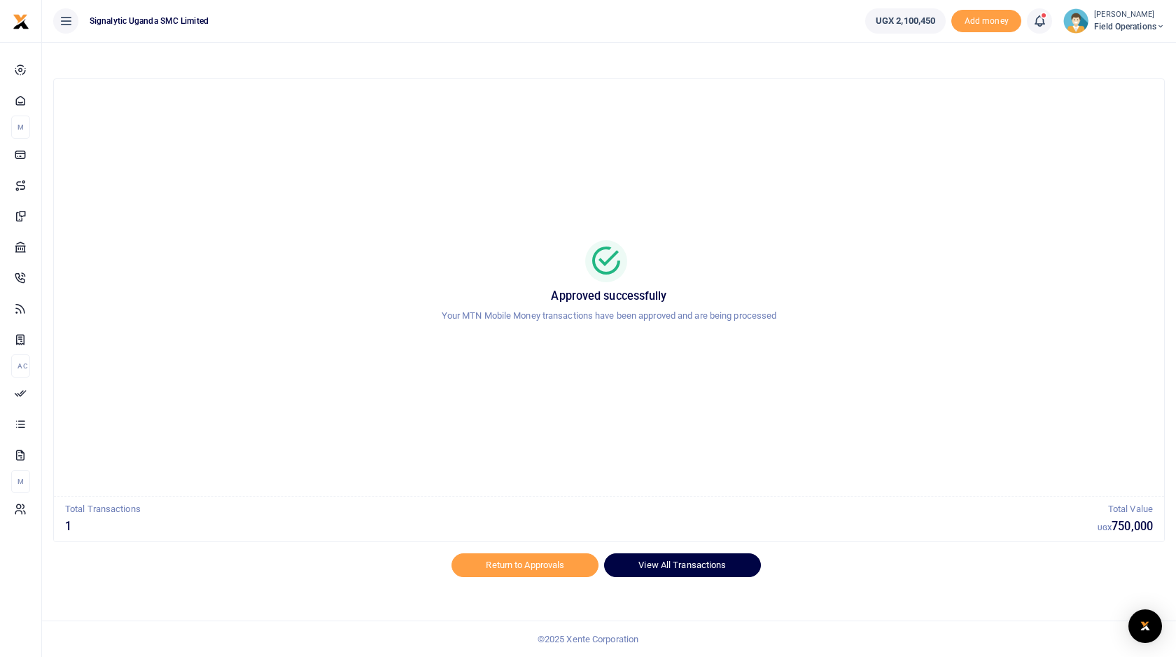
click at [678, 572] on link "View All Transactions" at bounding box center [682, 565] width 156 height 24
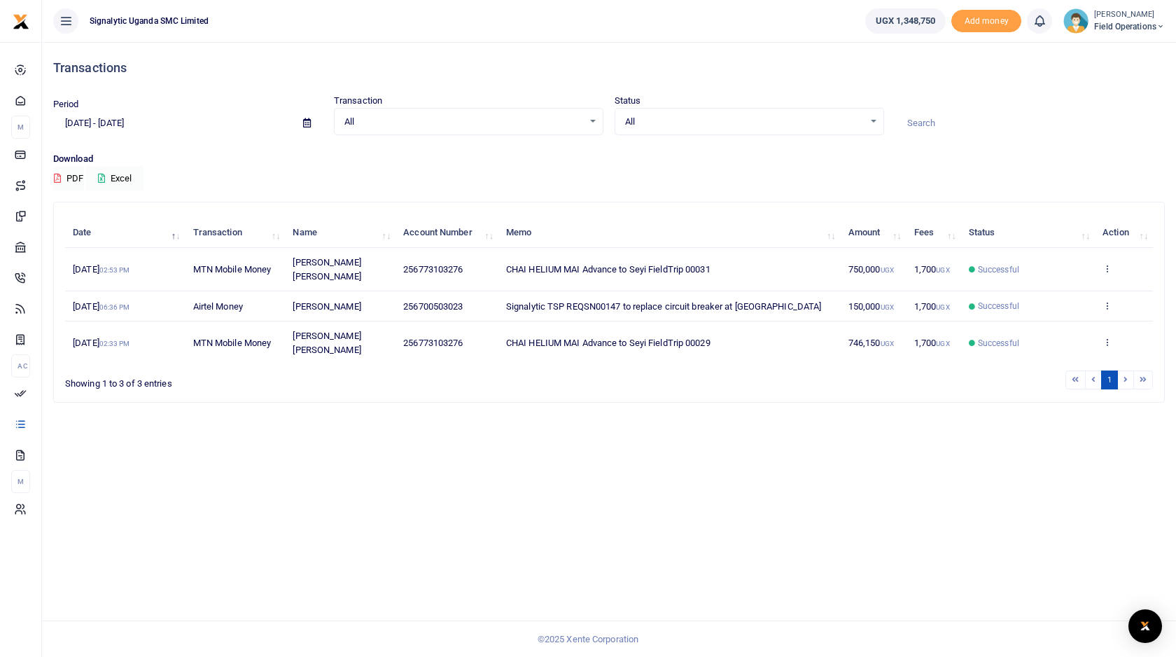
click at [1113, 260] on td "View details Send again" at bounding box center [1124, 269] width 58 height 43
click at [1098, 263] on td "View details Send again" at bounding box center [1124, 269] width 58 height 43
click at [1107, 263] on icon at bounding box center [1107, 268] width 9 height 10
click at [1064, 282] on link "View details" at bounding box center [1056, 285] width 111 height 20
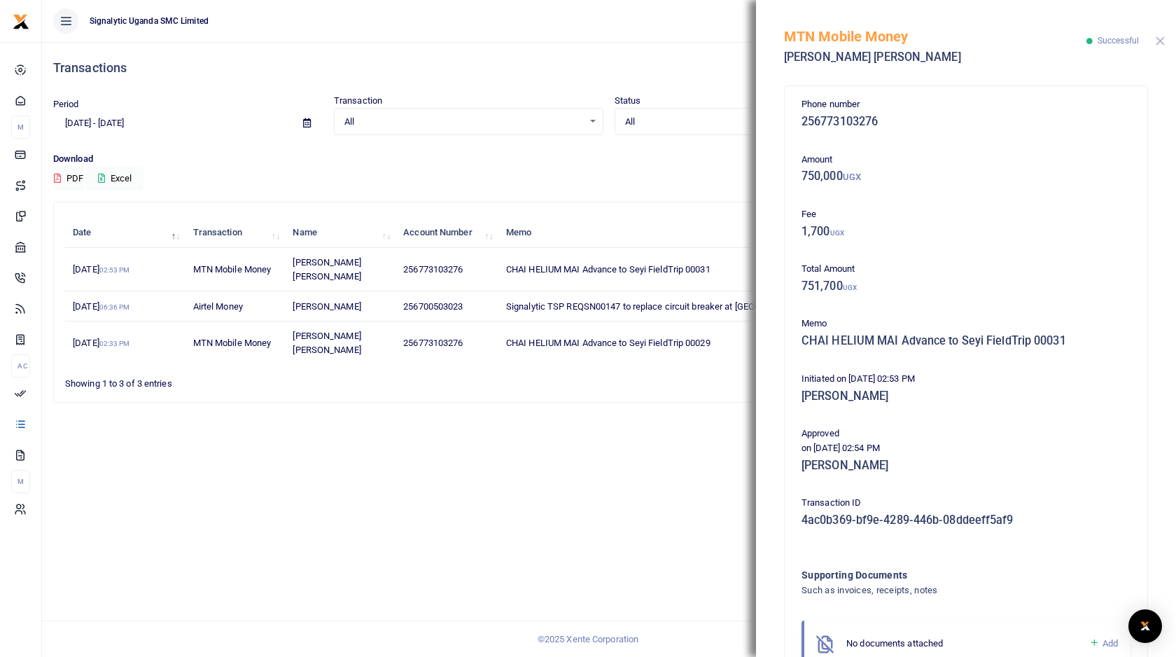
click at [1158, 42] on button "Close" at bounding box center [1160, 40] width 9 height 9
